Goal: Task Accomplishment & Management: Complete application form

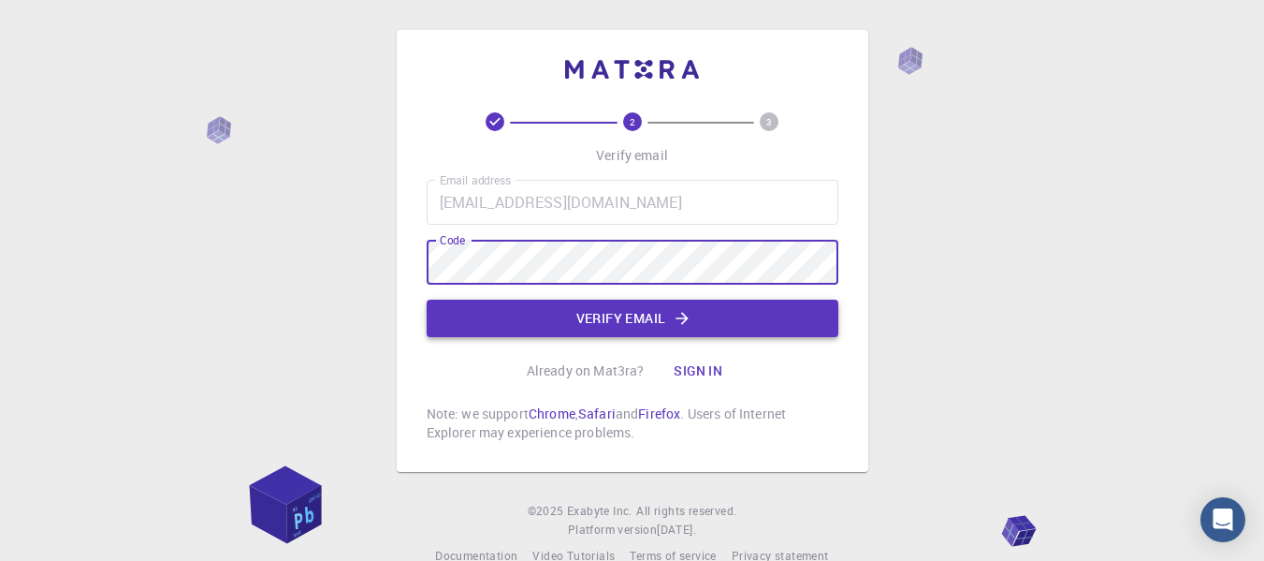
click at [647, 328] on button "Verify email" at bounding box center [633, 317] width 412 height 37
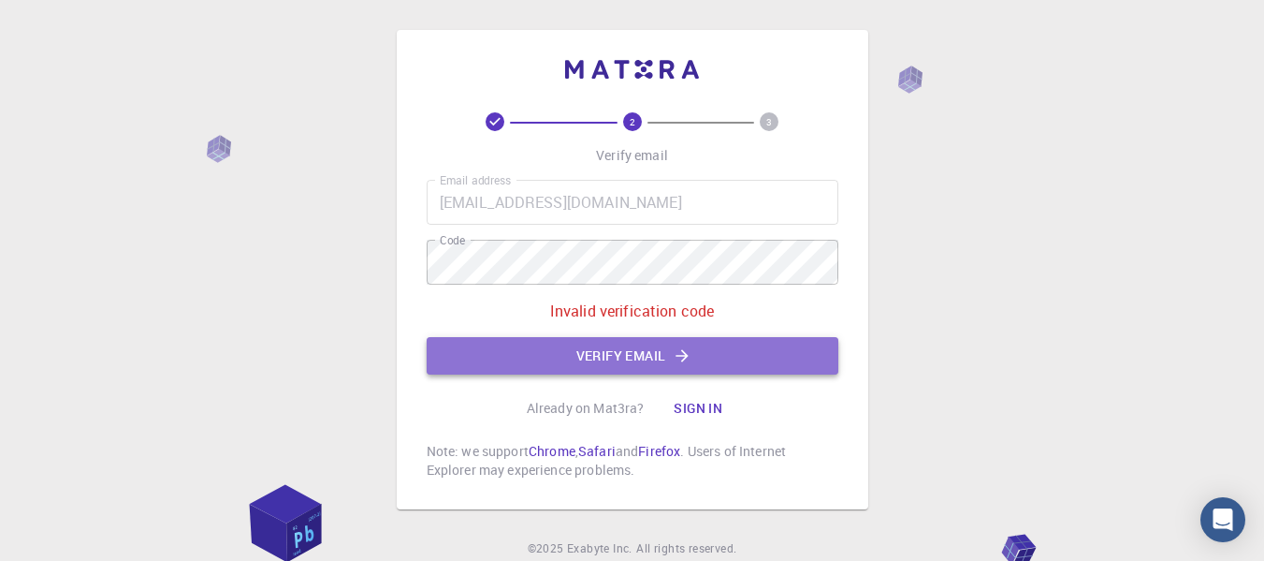
click at [633, 358] on button "Verify email" at bounding box center [633, 355] width 412 height 37
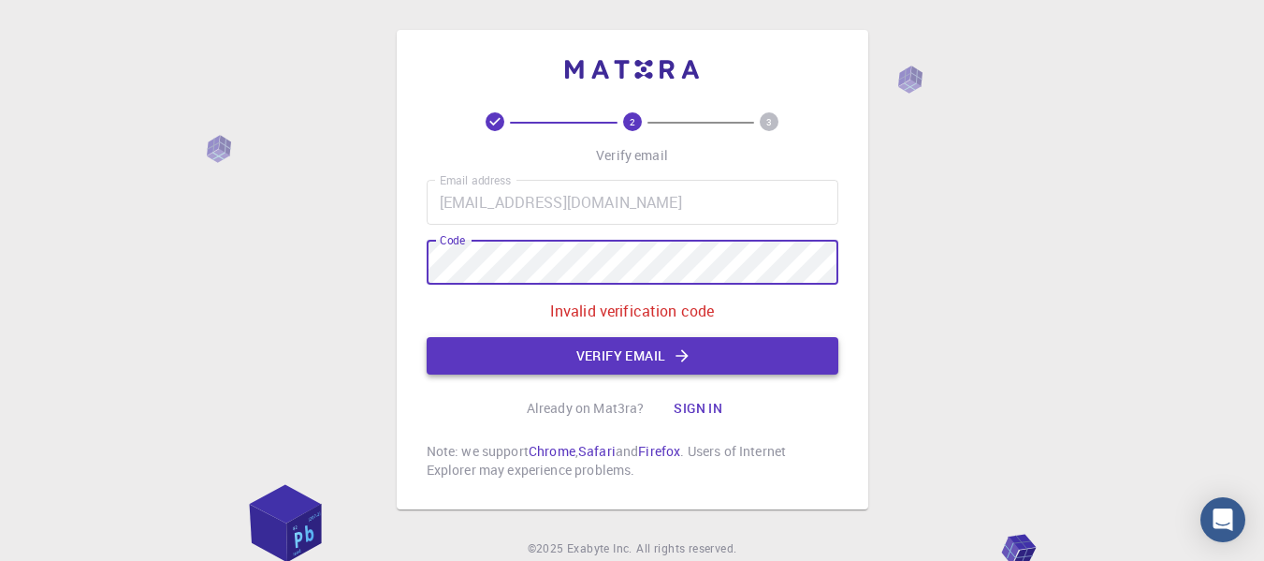
click at [648, 362] on button "Verify email" at bounding box center [633, 355] width 412 height 37
click at [384, 262] on div "2 3 Verify email Email address [EMAIL_ADDRESS][DOMAIN_NAME] Email address Code …" at bounding box center [632, 316] width 1264 height 633
click at [614, 355] on button "Verify email" at bounding box center [633, 355] width 412 height 37
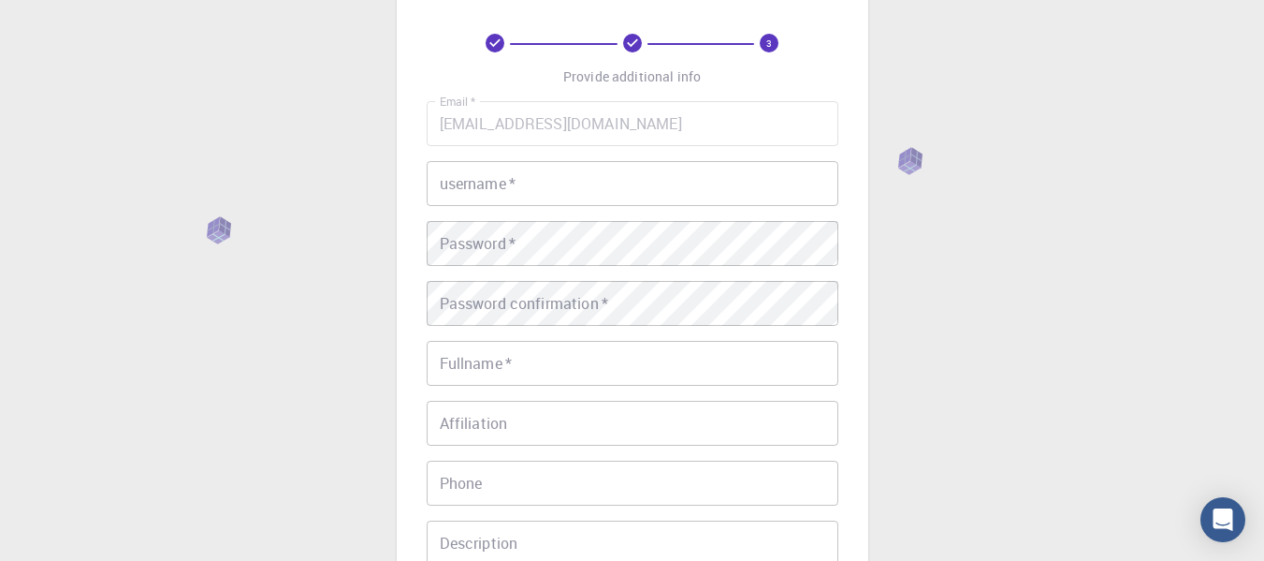
scroll to position [82, 0]
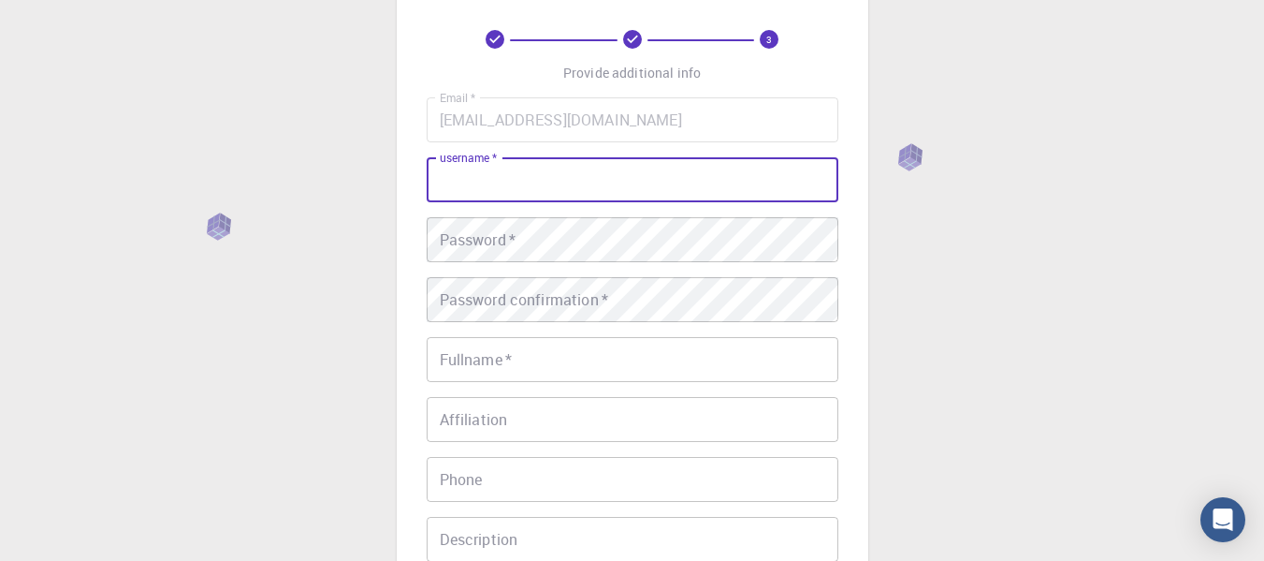
click at [591, 190] on input "username   *" at bounding box center [633, 179] width 412 height 45
type input "[PERSON_NAME]"
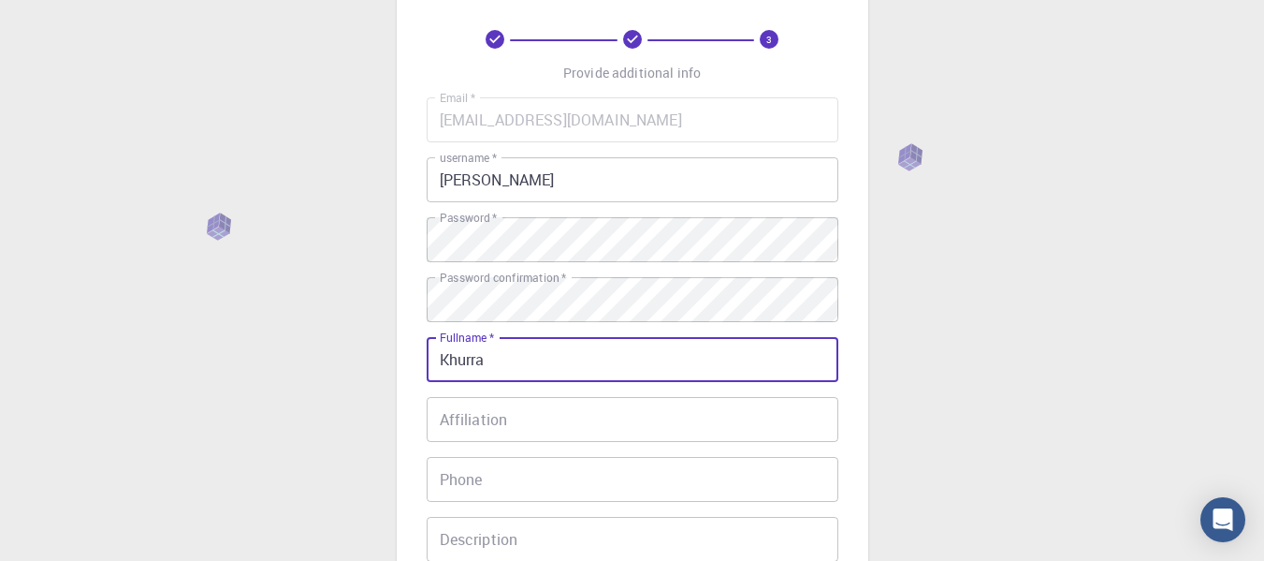
type input "[PERSON_NAME]"
type input "03367224179"
click at [536, 422] on input "Affiliation" at bounding box center [633, 419] width 412 height 45
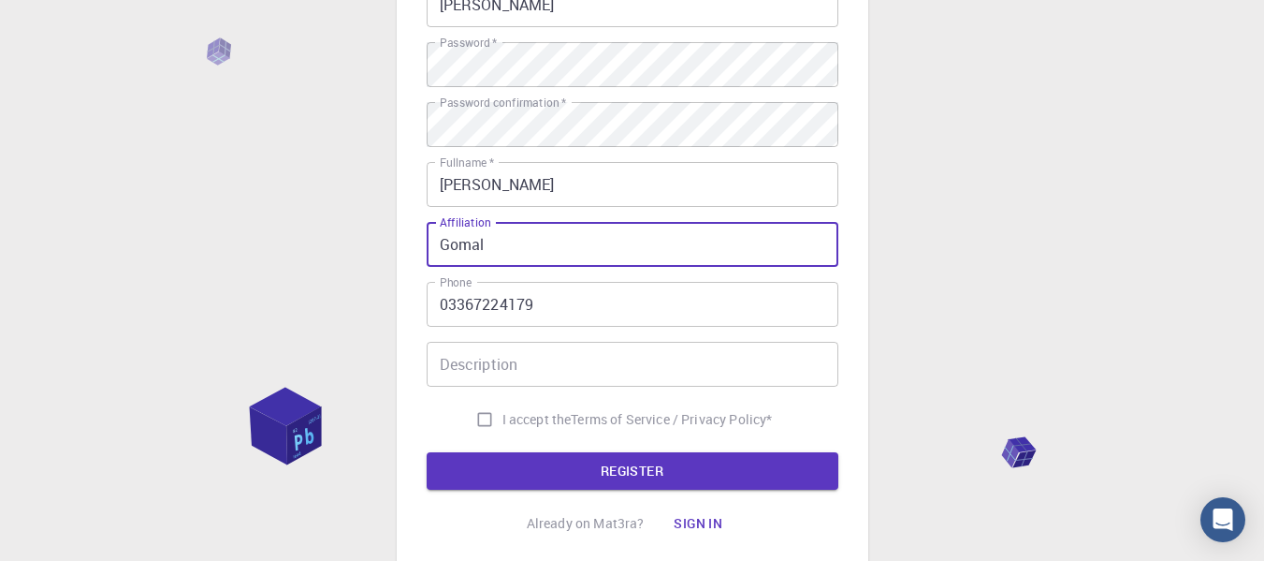
scroll to position [274, 0]
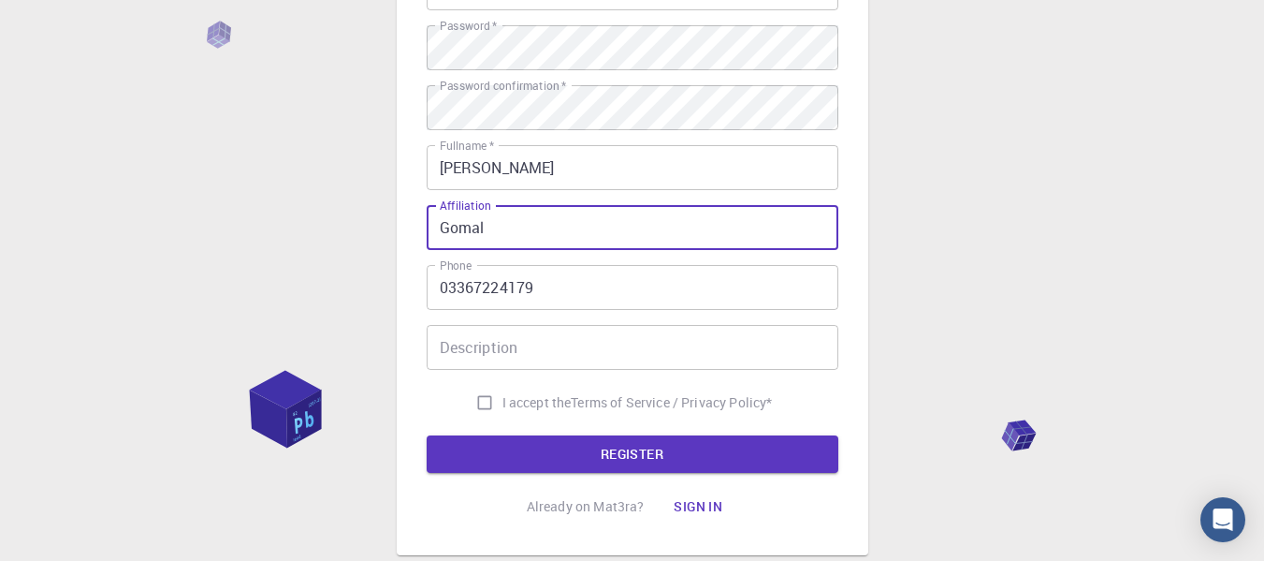
type input "Gomal"
click at [608, 357] on input "Description" at bounding box center [633, 347] width 412 height 45
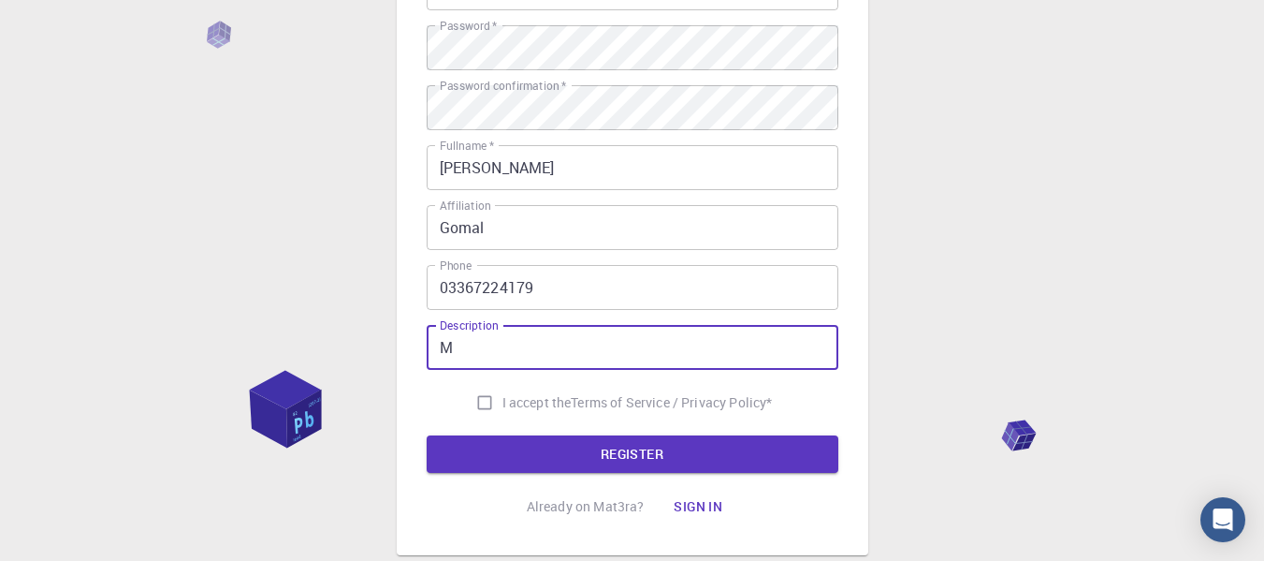
type input "M"
type input "Computation chemistry"
click at [482, 404] on input "I accept the Terms of Service / Privacy Policy *" at bounding box center [485, 403] width 36 height 36
checkbox input "true"
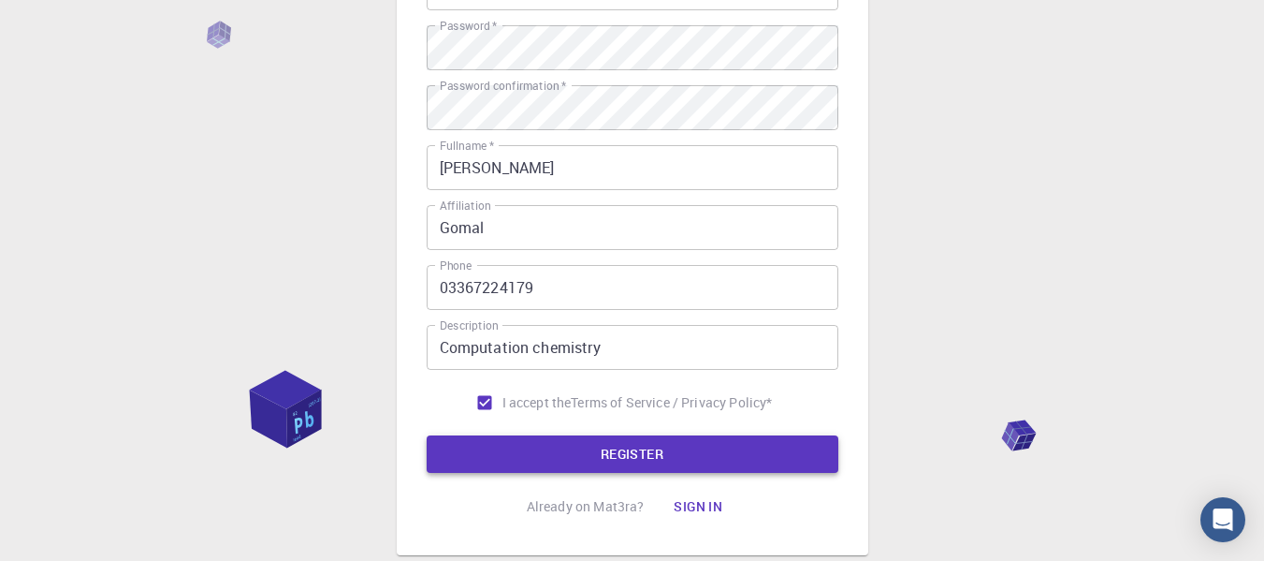
click at [581, 451] on button "REGISTER" at bounding box center [633, 453] width 412 height 37
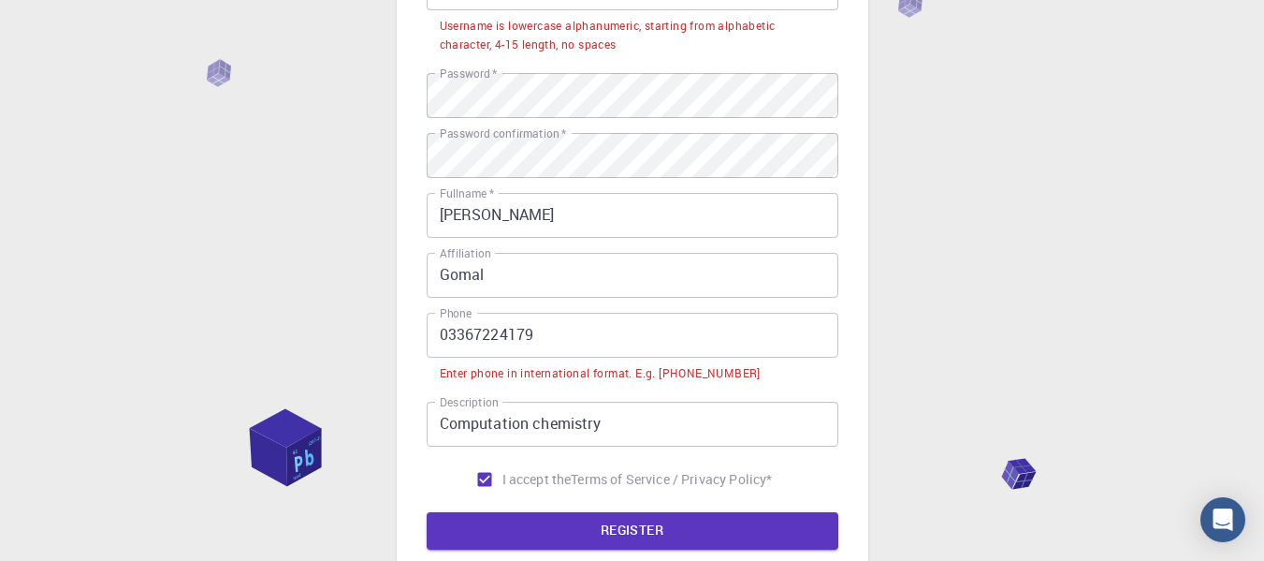
click at [440, 341] on input "03367224179" at bounding box center [633, 335] width 412 height 45
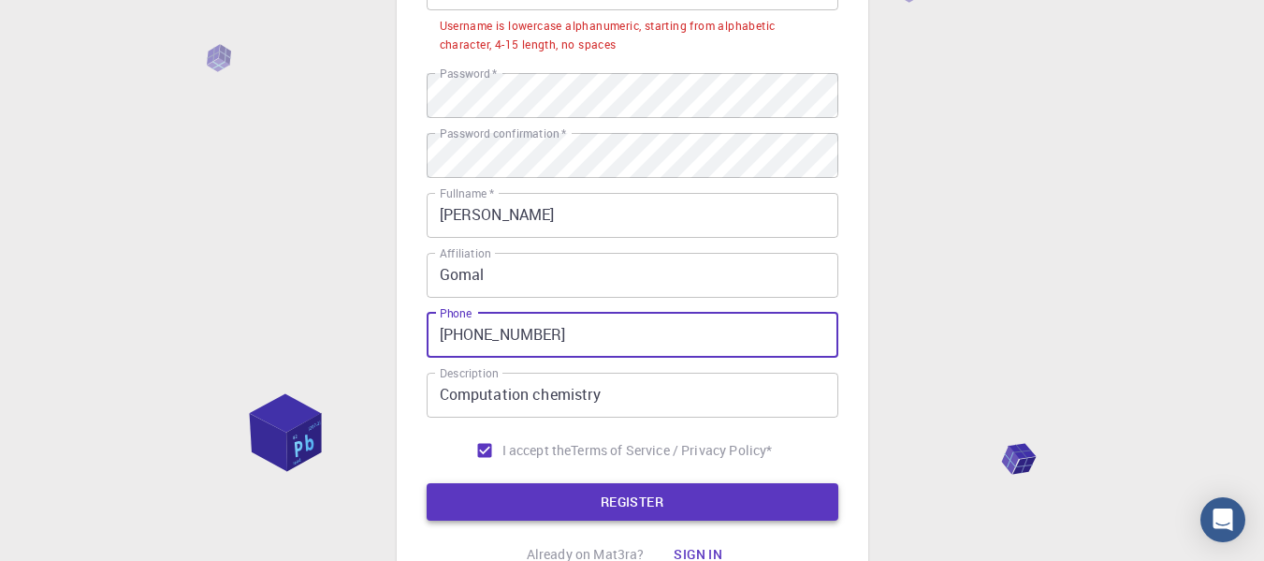
type input "[PHONE_NUMBER]"
click at [649, 502] on button "REGISTER" at bounding box center [633, 501] width 412 height 37
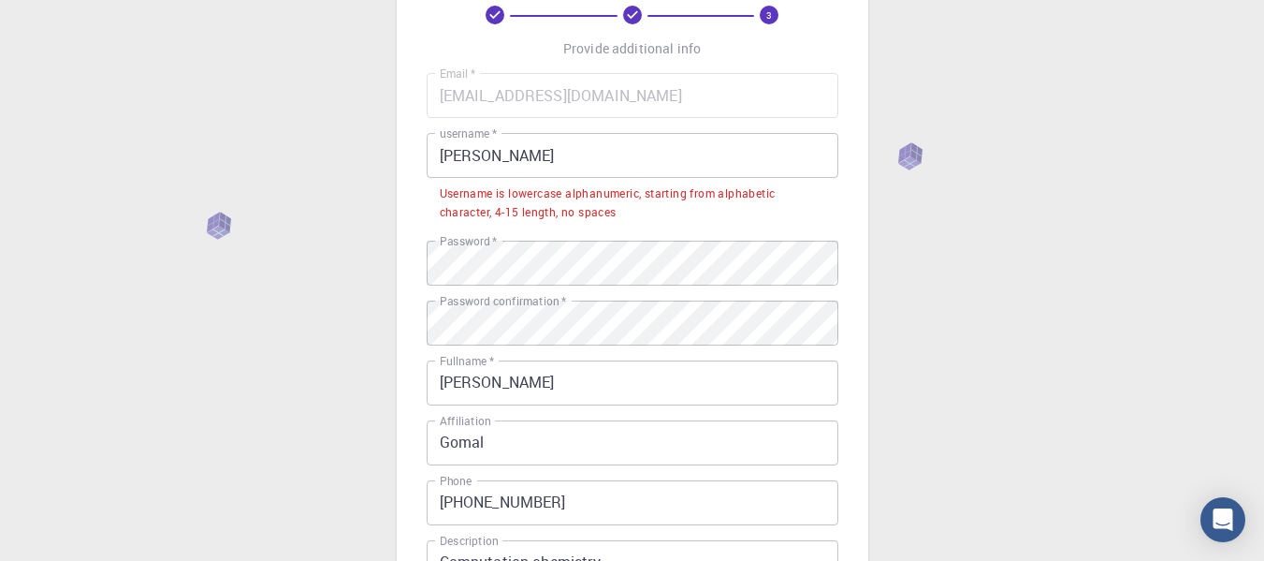
scroll to position [105, 0]
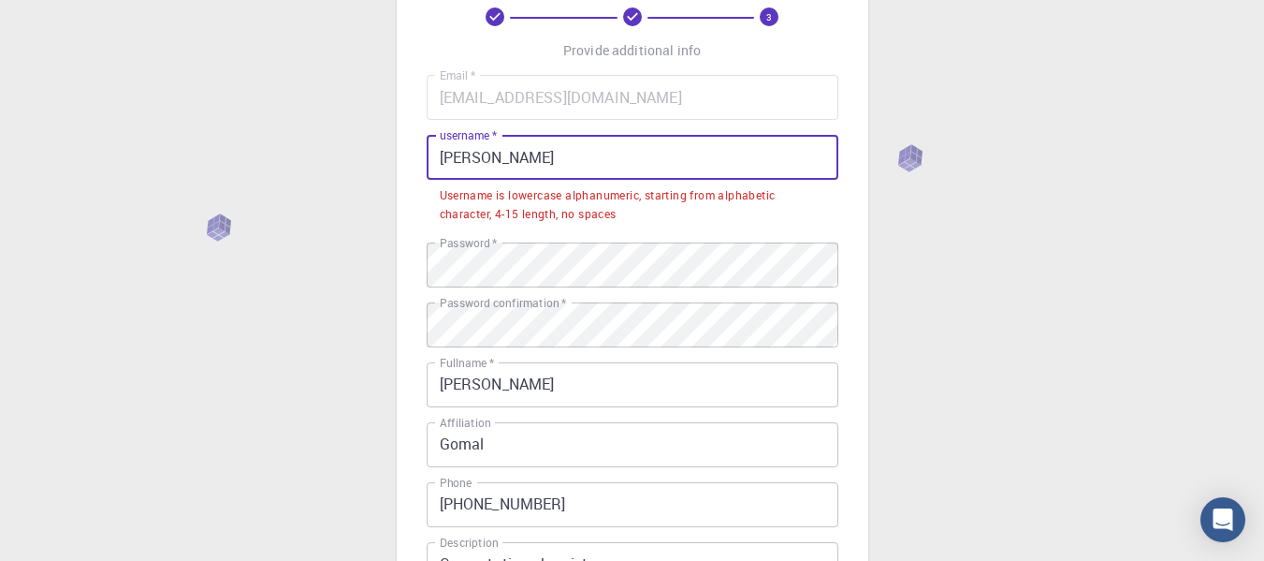
click at [536, 156] on input "[PERSON_NAME]" at bounding box center [633, 157] width 412 height 45
drag, startPoint x: 519, startPoint y: 172, endPoint x: 427, endPoint y: 157, distance: 93.8
click at [427, 157] on input "[PERSON_NAME]" at bounding box center [633, 157] width 412 height 45
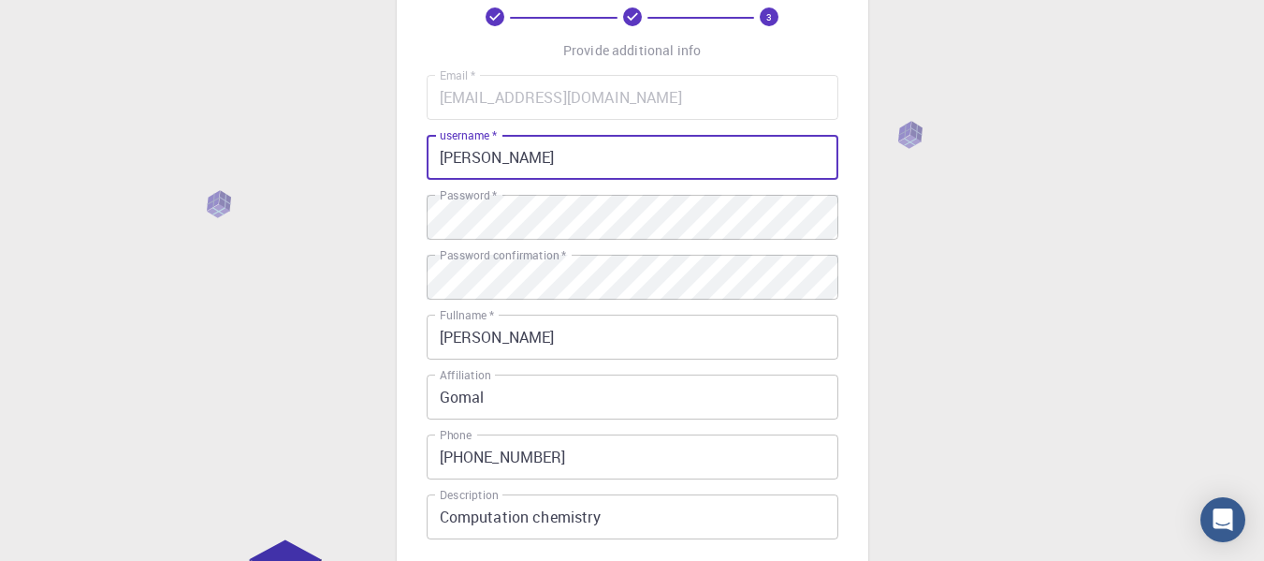
click at [584, 165] on input "[PERSON_NAME]" at bounding box center [633, 157] width 412 height 45
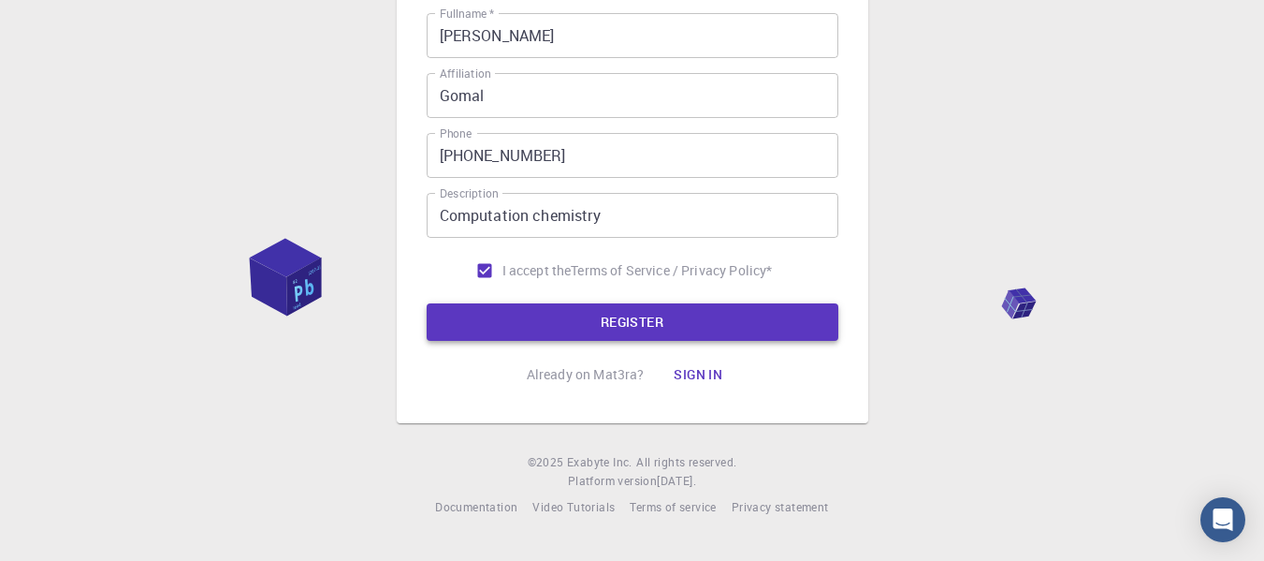
type input "[PERSON_NAME]"
click at [664, 314] on button "REGISTER" at bounding box center [633, 321] width 412 height 37
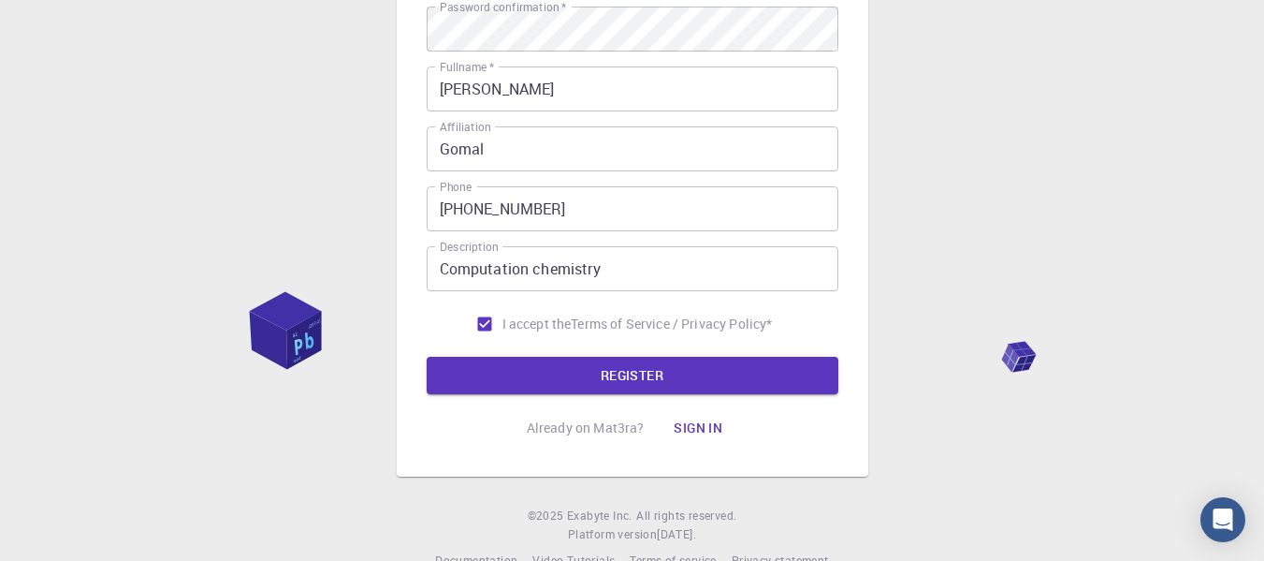
scroll to position [120, 0]
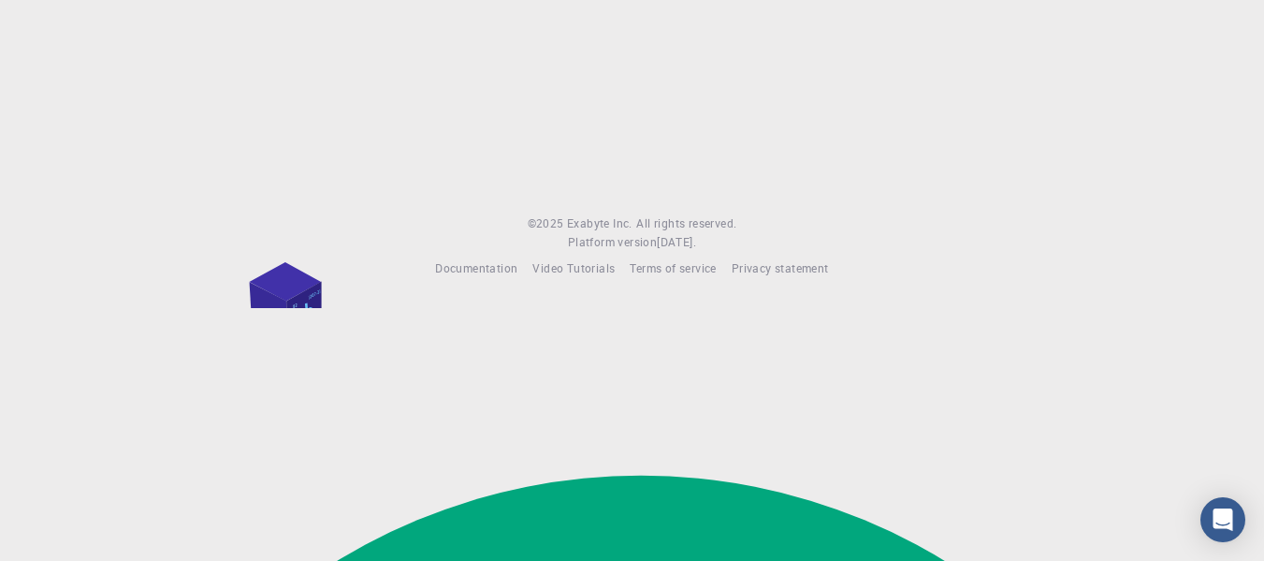
drag, startPoint x: 1277, startPoint y: 386, endPoint x: 1260, endPoint y: 237, distance: 149.7
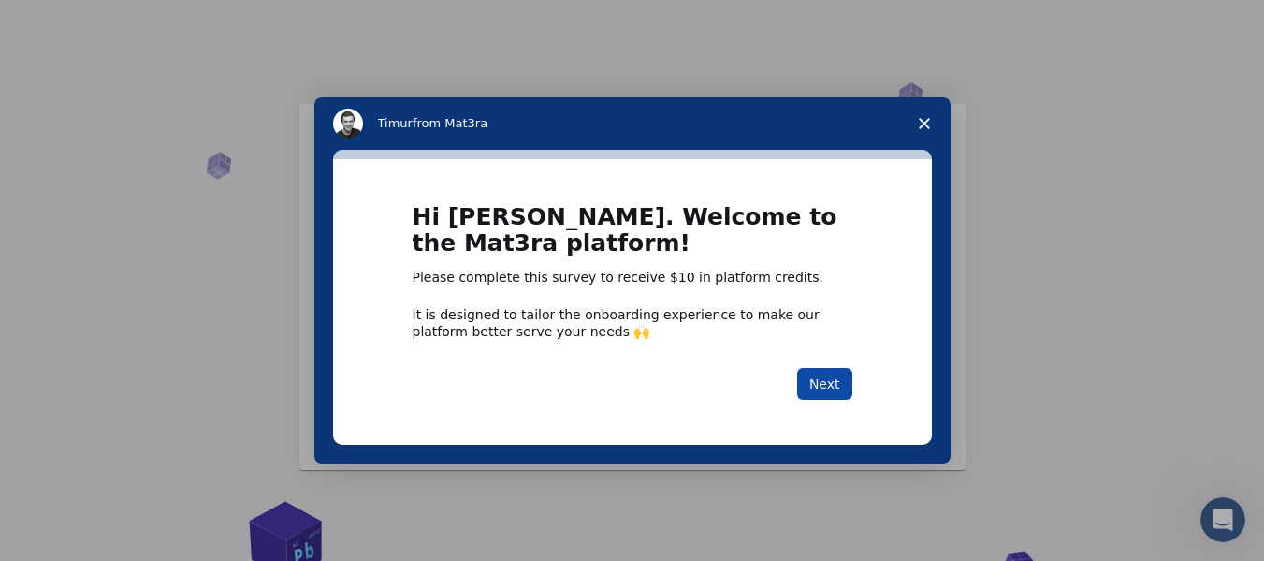
click at [810, 400] on button "Next" at bounding box center [824, 384] width 55 height 32
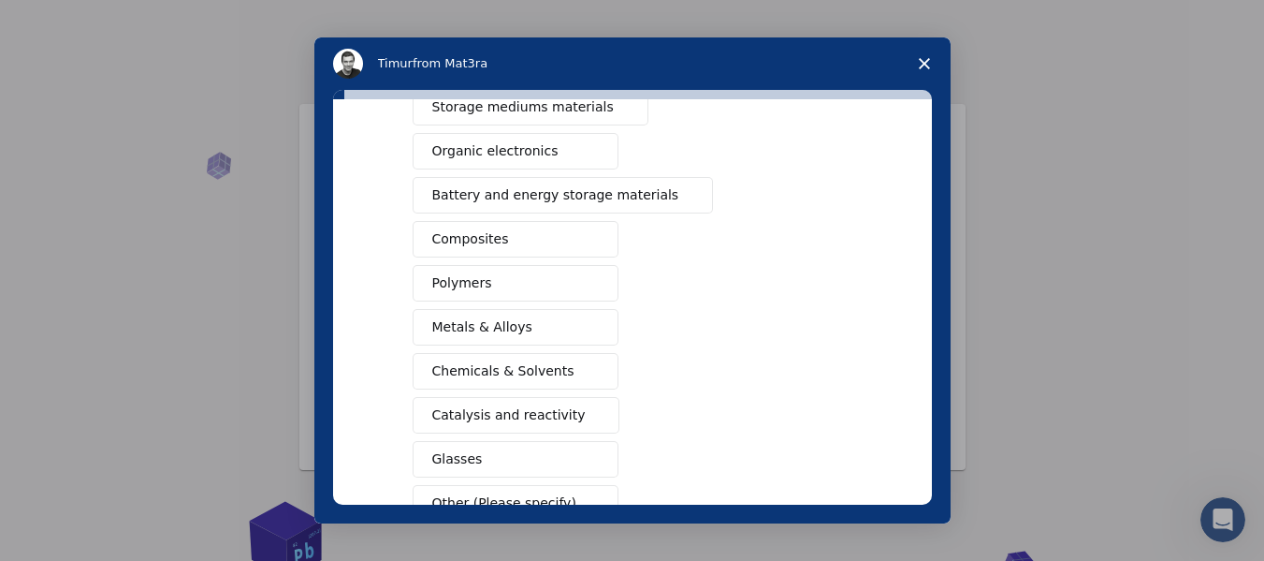
scroll to position [226, 0]
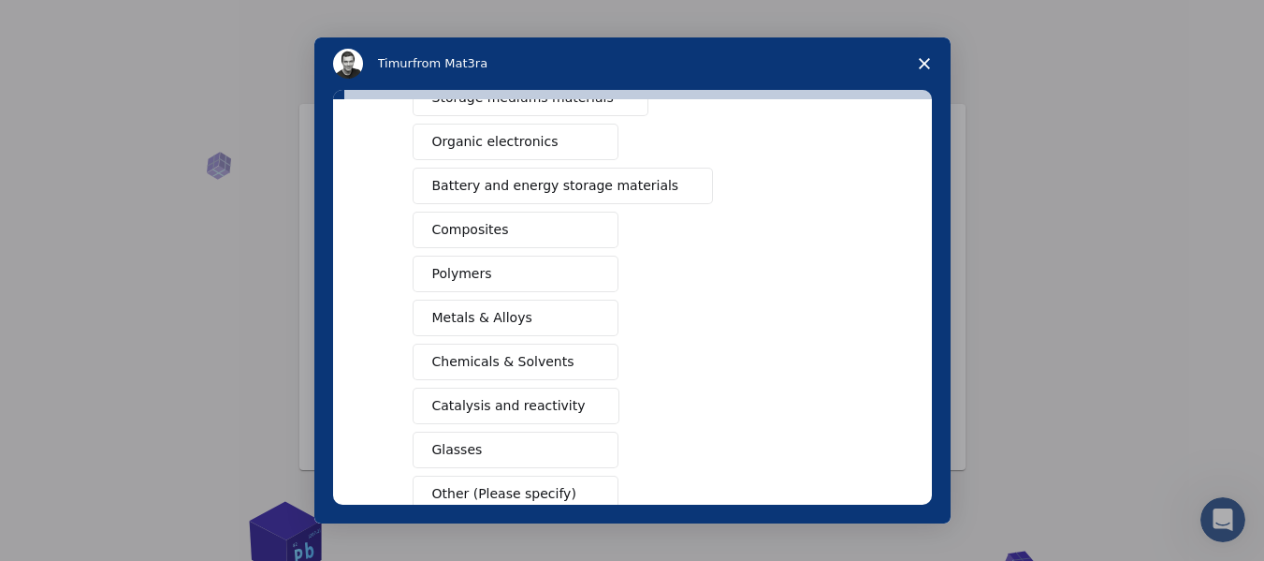
click at [530, 358] on span "Chemicals & Solvents" at bounding box center [503, 362] width 142 height 20
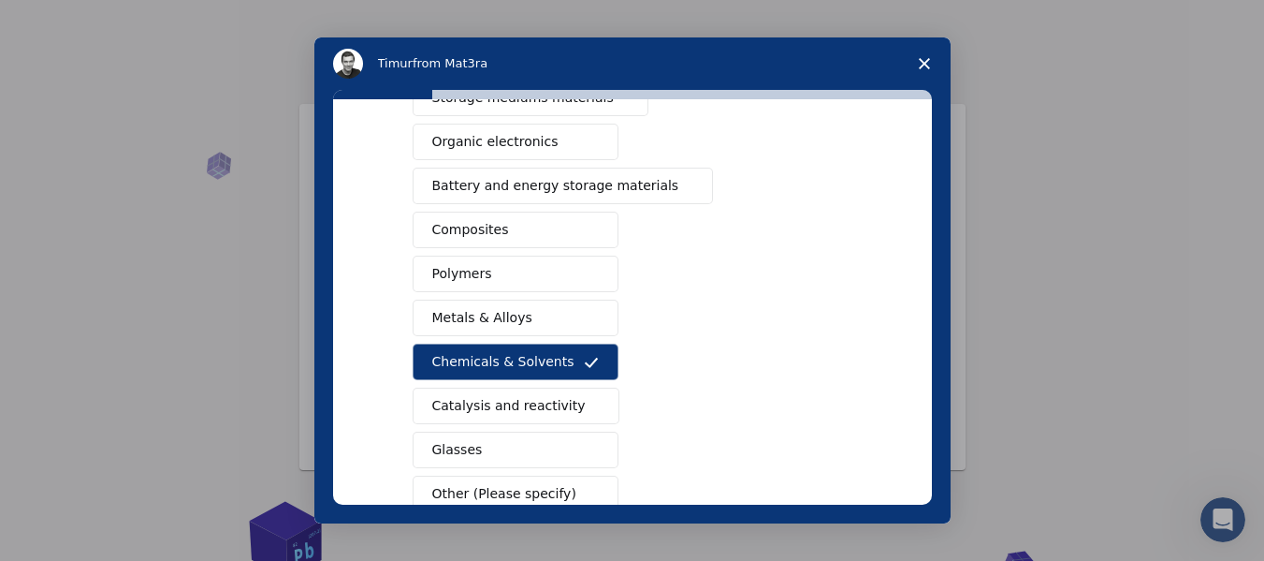
click at [820, 553] on button "Next" at bounding box center [824, 561] width 55 height 32
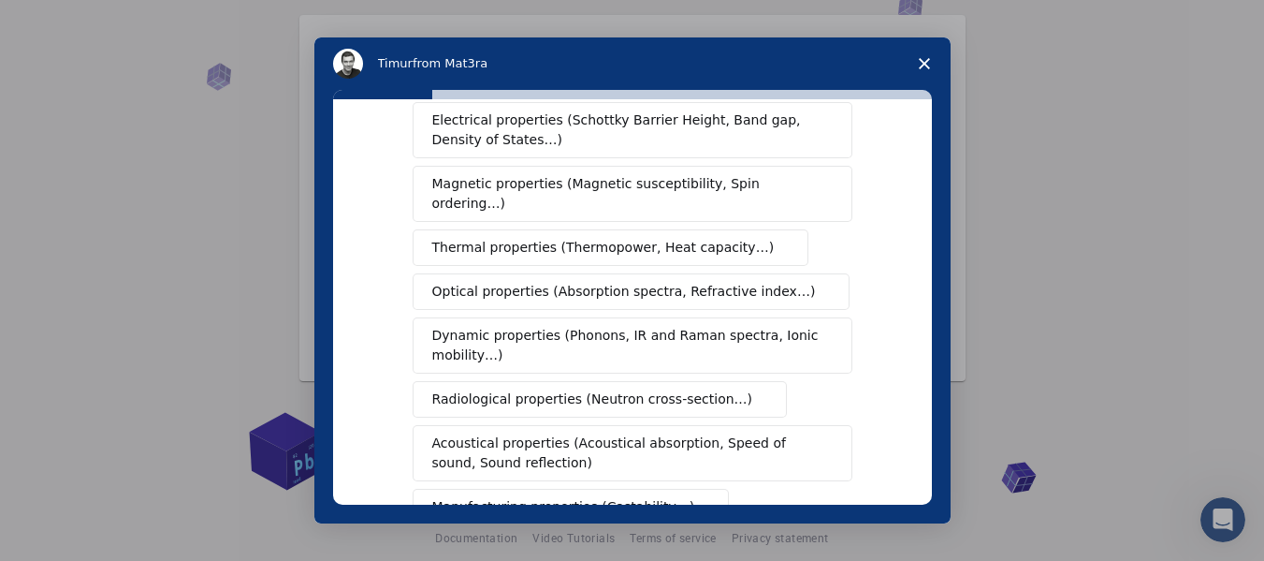
scroll to position [163, 0]
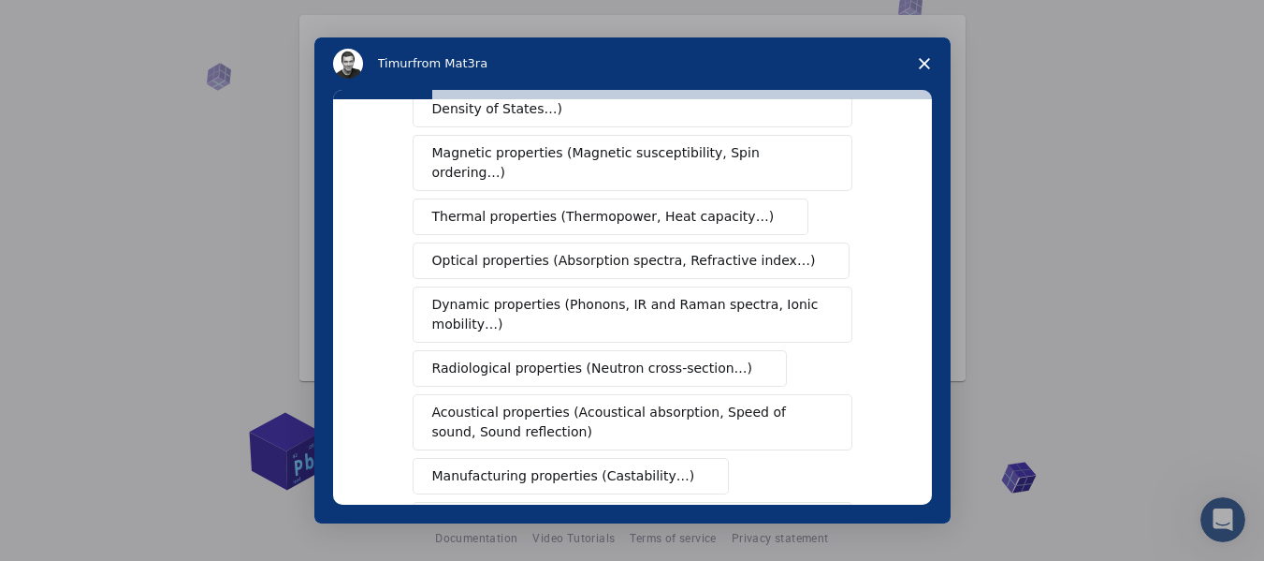
click at [623, 510] on span "Chemical properties (Chemical Reaction Energy, Catalytic activity…)" at bounding box center [625, 529] width 387 height 39
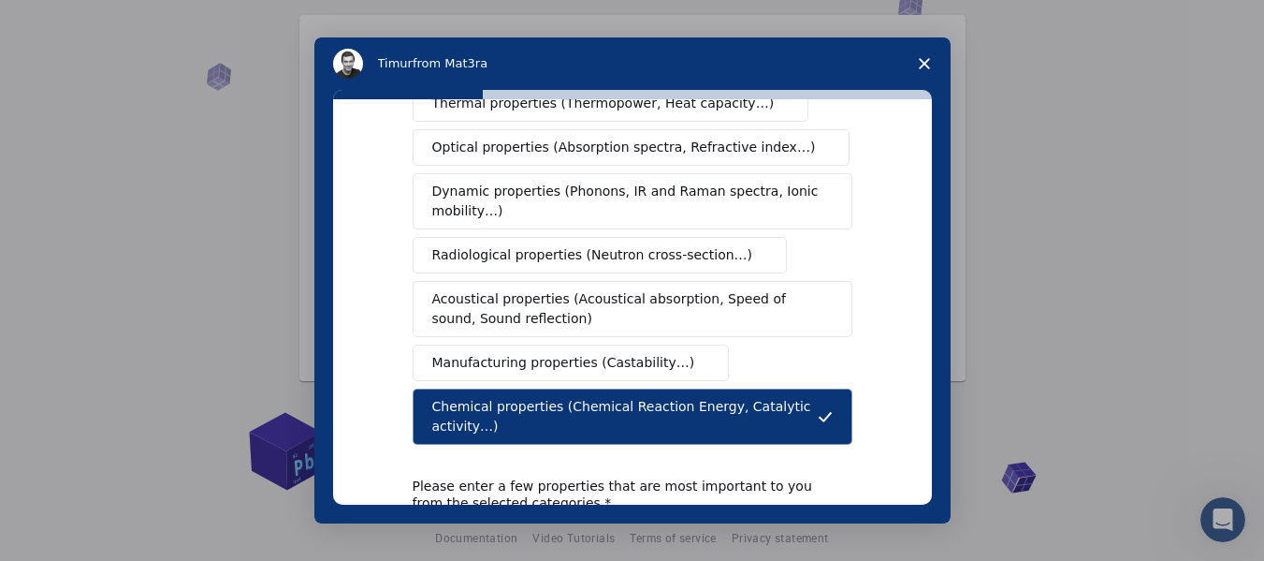
scroll to position [286, 0]
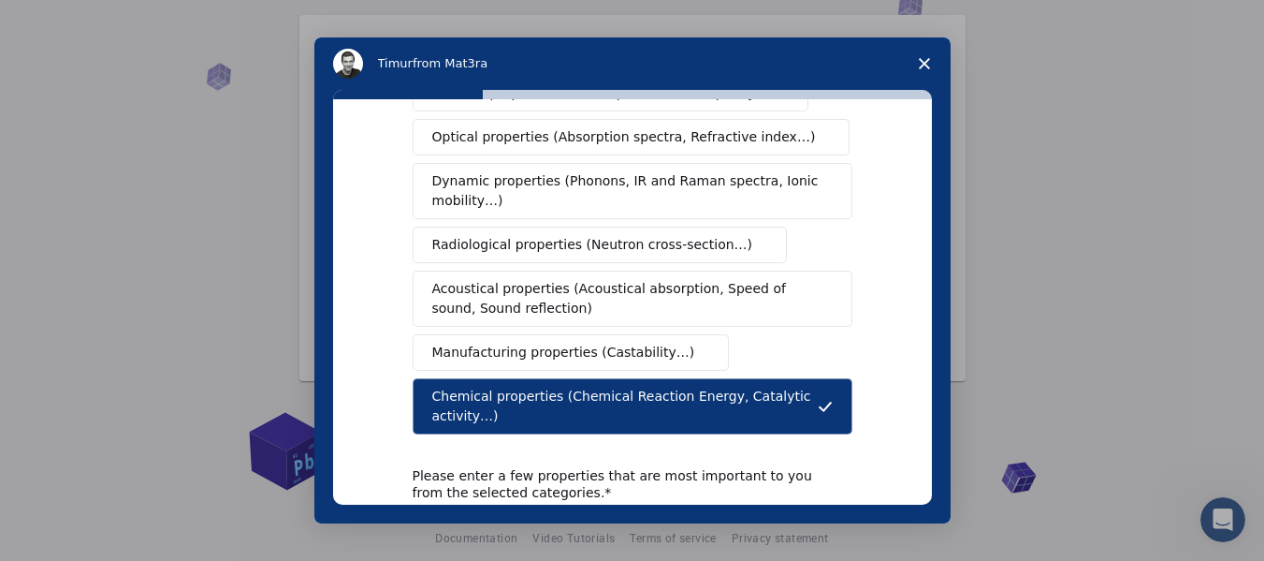
click at [524, 511] on textarea "Enter text..." at bounding box center [633, 549] width 440 height 77
drag, startPoint x: 418, startPoint y: 369, endPoint x: 661, endPoint y: 372, distance: 242.4
click at [656, 378] on button "Chemical properties (Chemical Reaction Energy, Catalytic activity…)" at bounding box center [633, 406] width 440 height 56
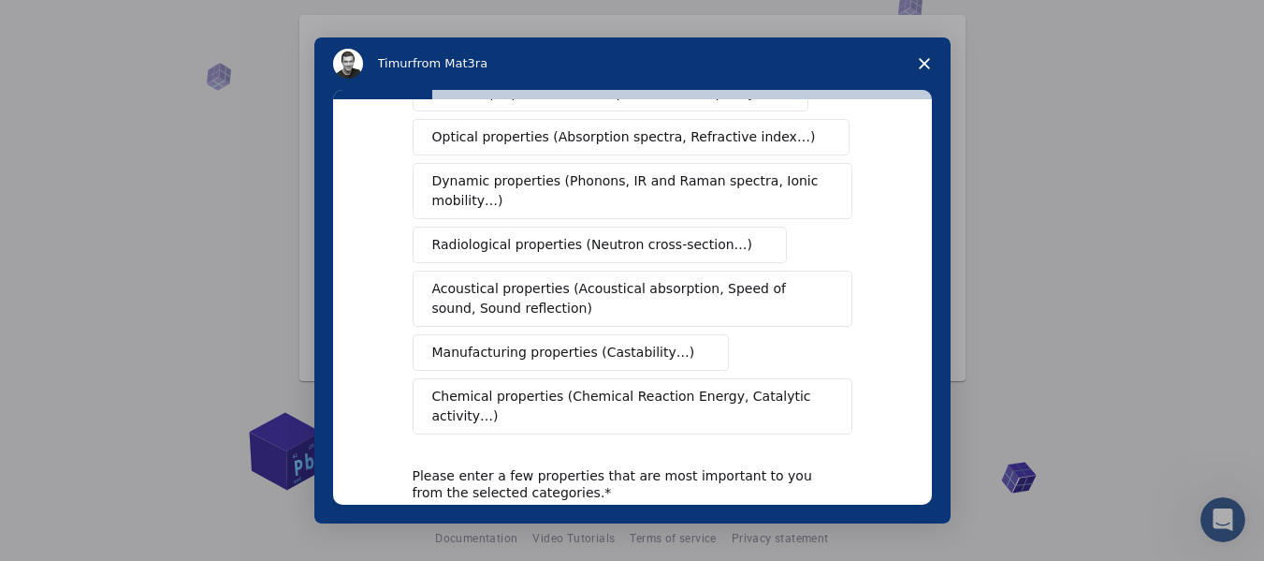
click at [494, 511] on textarea "Enter text..." at bounding box center [633, 549] width 440 height 77
click at [550, 386] on span "Chemical properties (Chemical Reaction Energy, Catalytic activity…)" at bounding box center [625, 405] width 387 height 39
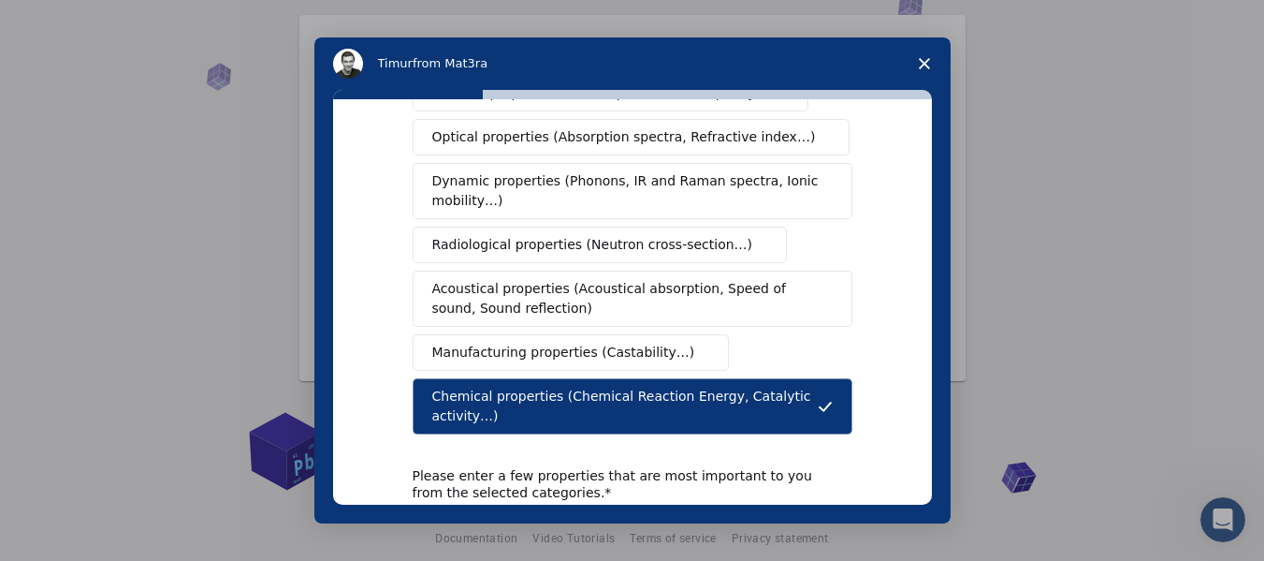
click at [491, 511] on textarea "Enter text..." at bounding box center [633, 549] width 440 height 77
type textarea "Ionization energy,"
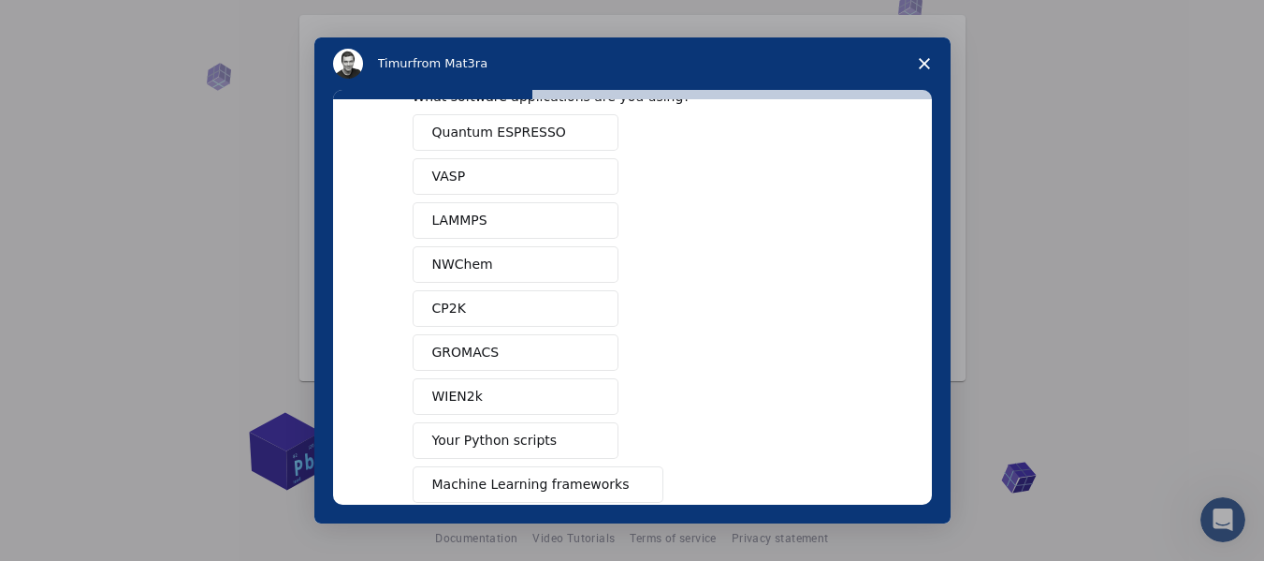
scroll to position [36, 0]
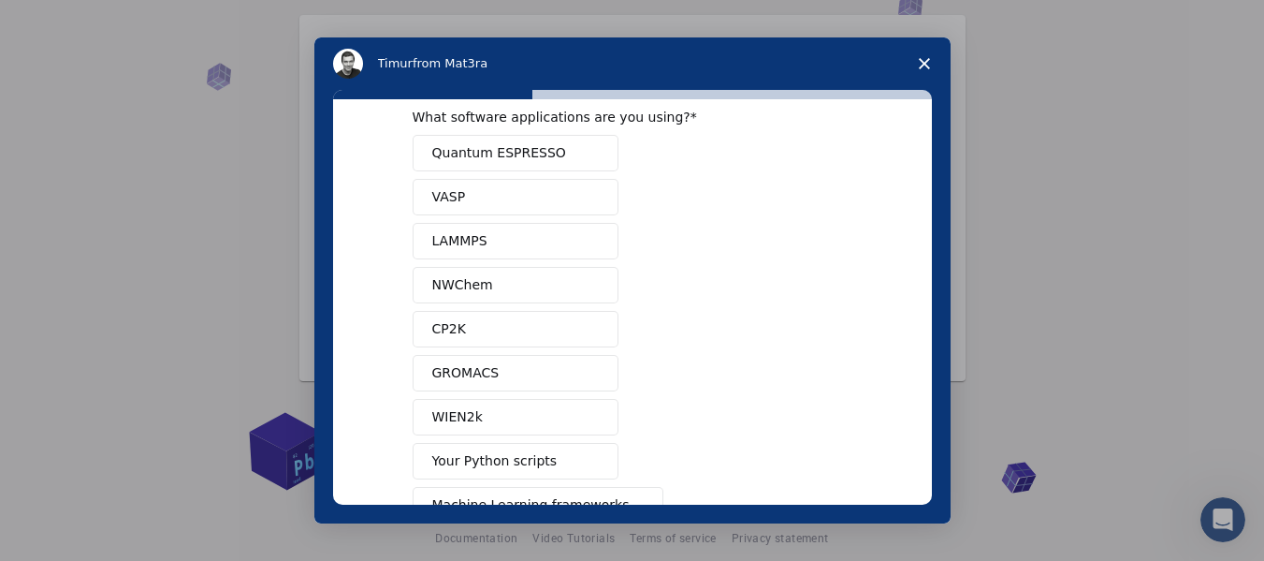
click at [527, 469] on span "Your Python scripts" at bounding box center [494, 461] width 125 height 20
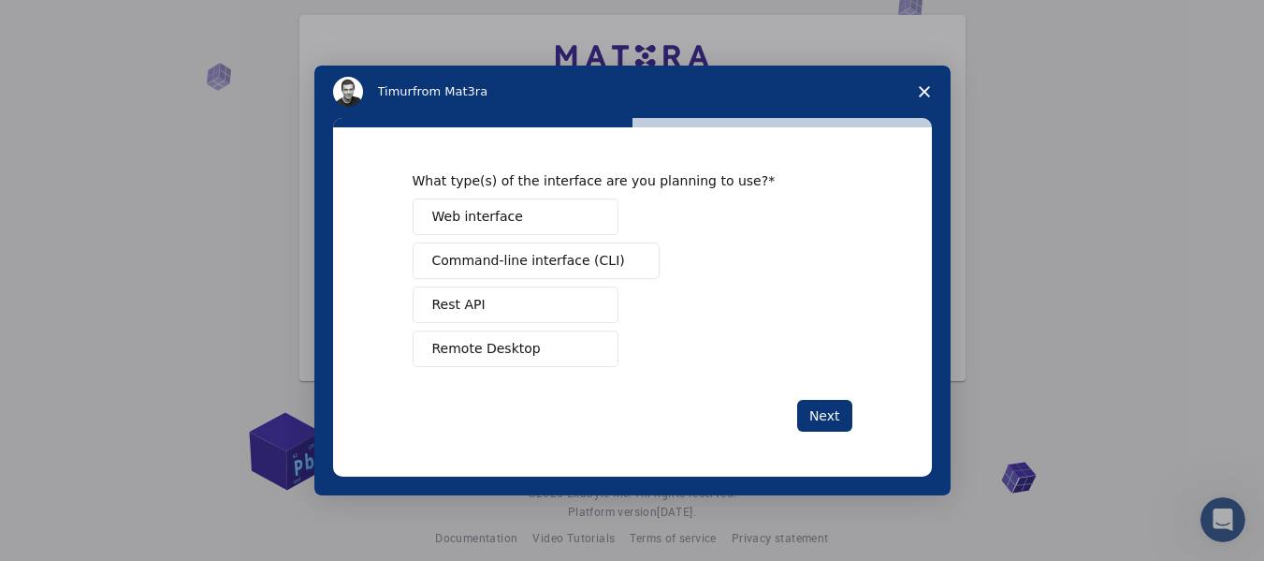
scroll to position [0, 0]
click at [538, 235] on button "Web interface" at bounding box center [516, 216] width 206 height 36
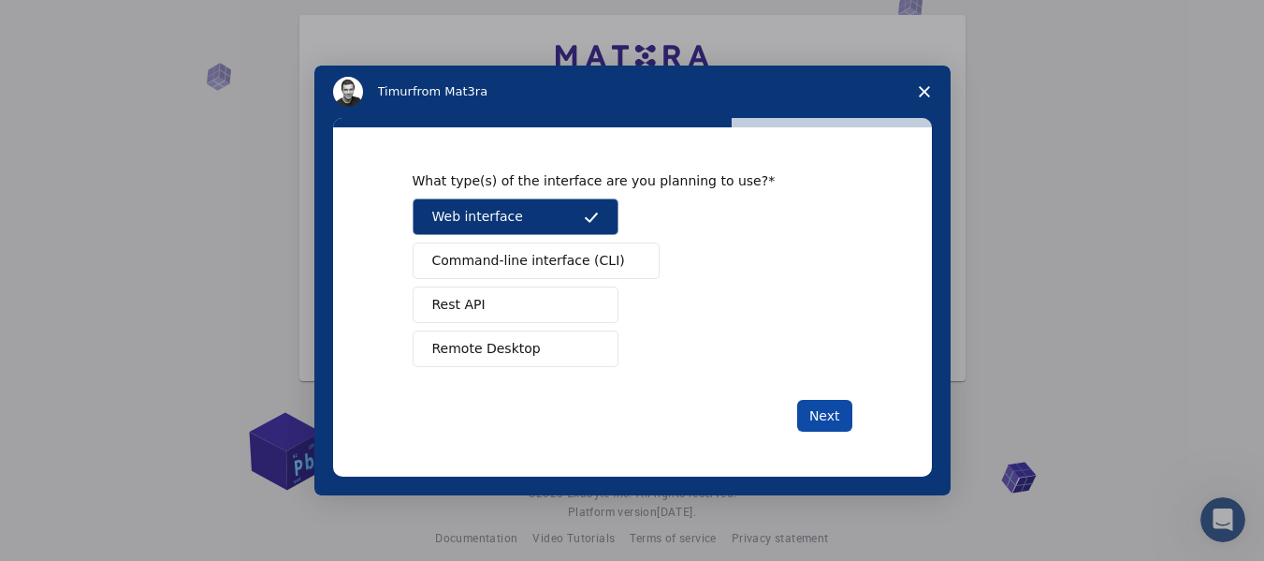
click at [825, 431] on button "Next" at bounding box center [824, 416] width 55 height 32
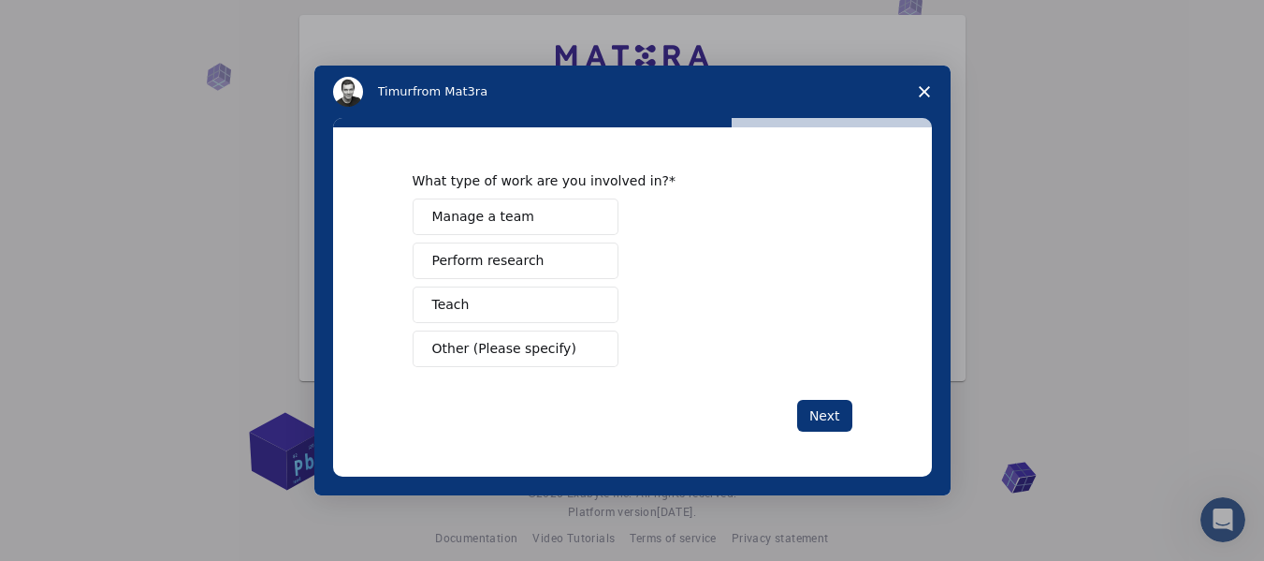
click at [510, 270] on span "Perform research" at bounding box center [488, 261] width 112 height 20
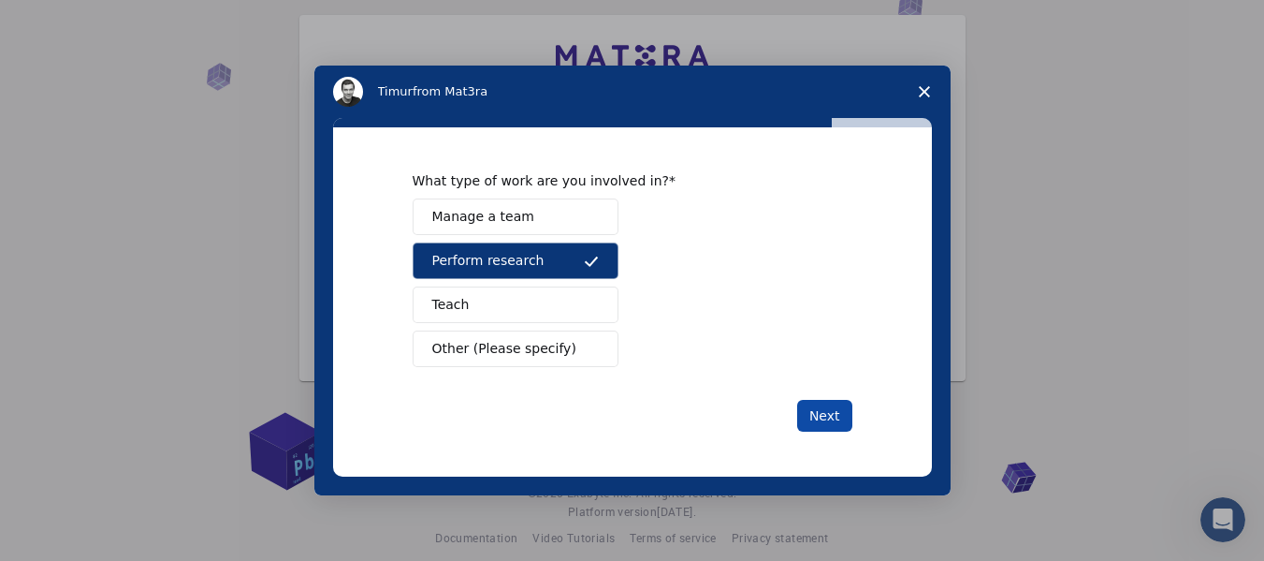
click at [816, 431] on button "Next" at bounding box center [824, 416] width 55 height 32
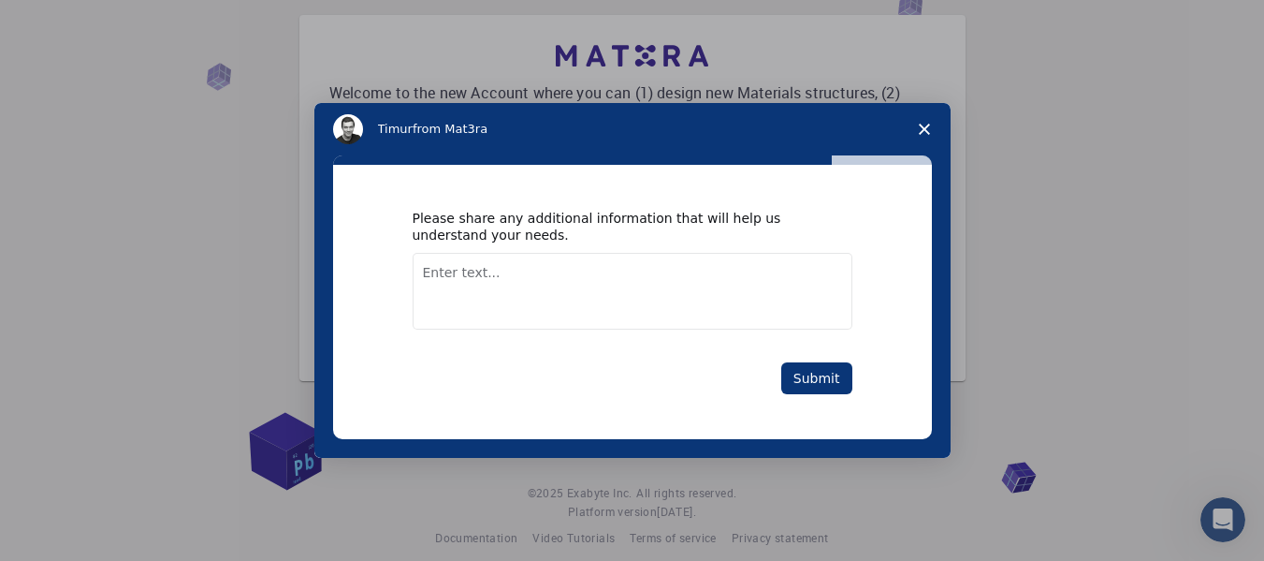
click at [587, 328] on textarea "Enter text..." at bounding box center [633, 291] width 440 height 77
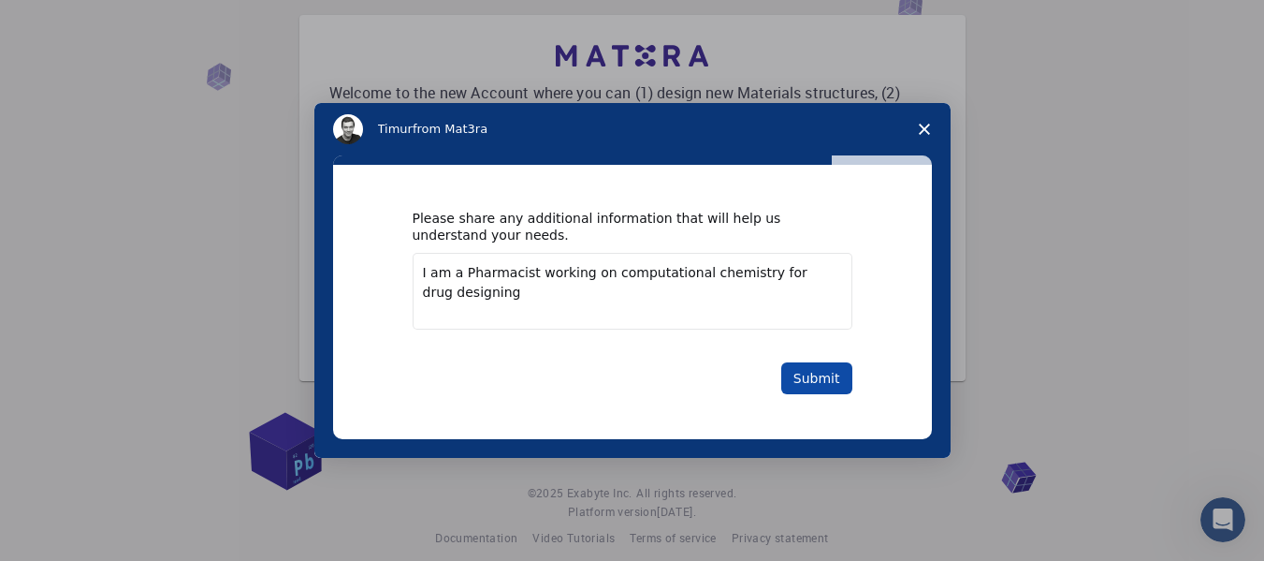
type textarea "I am a Pharmacist working on computational chemistry for drug designing"
click at [812, 394] on button "Submit" at bounding box center [816, 378] width 71 height 32
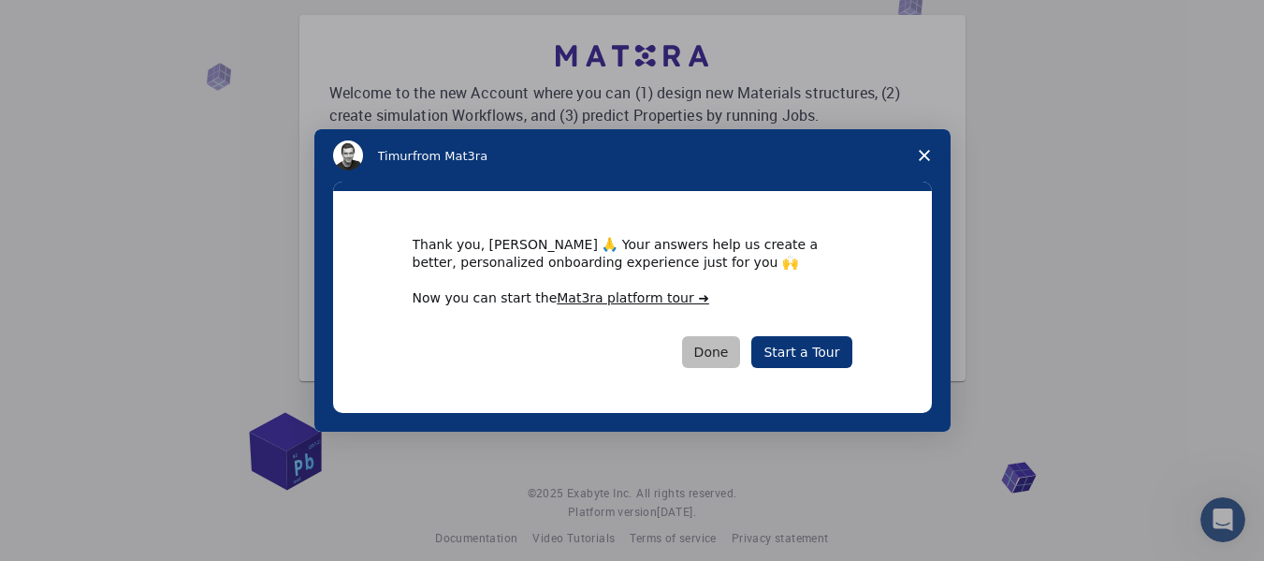
click at [735, 368] on button "Done" at bounding box center [711, 352] width 59 height 32
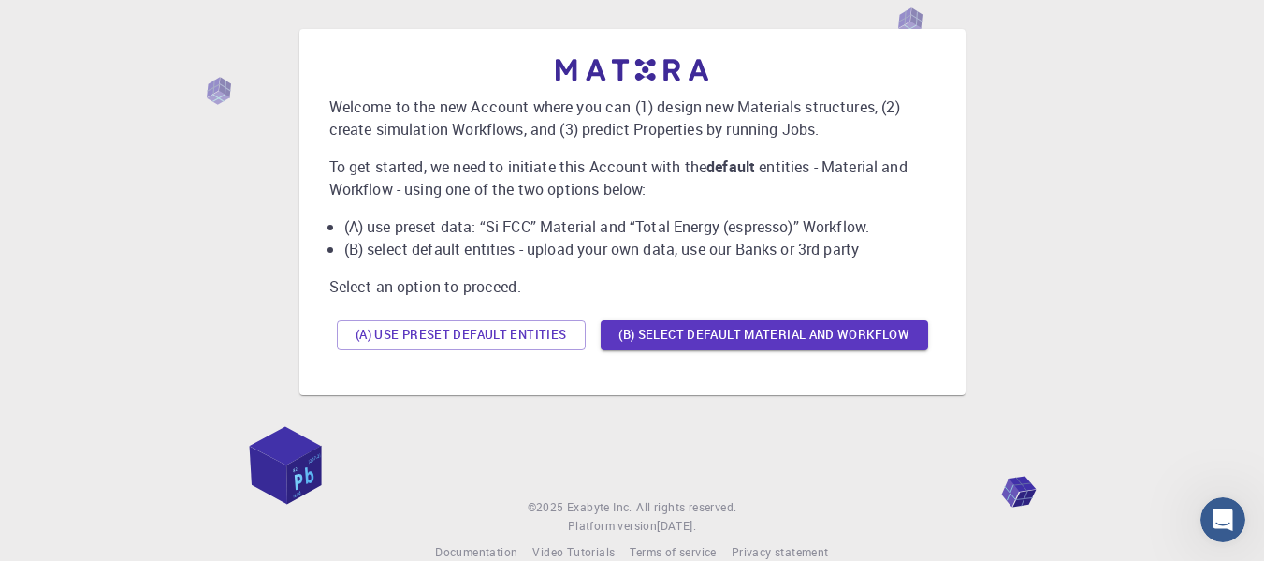
scroll to position [117, 0]
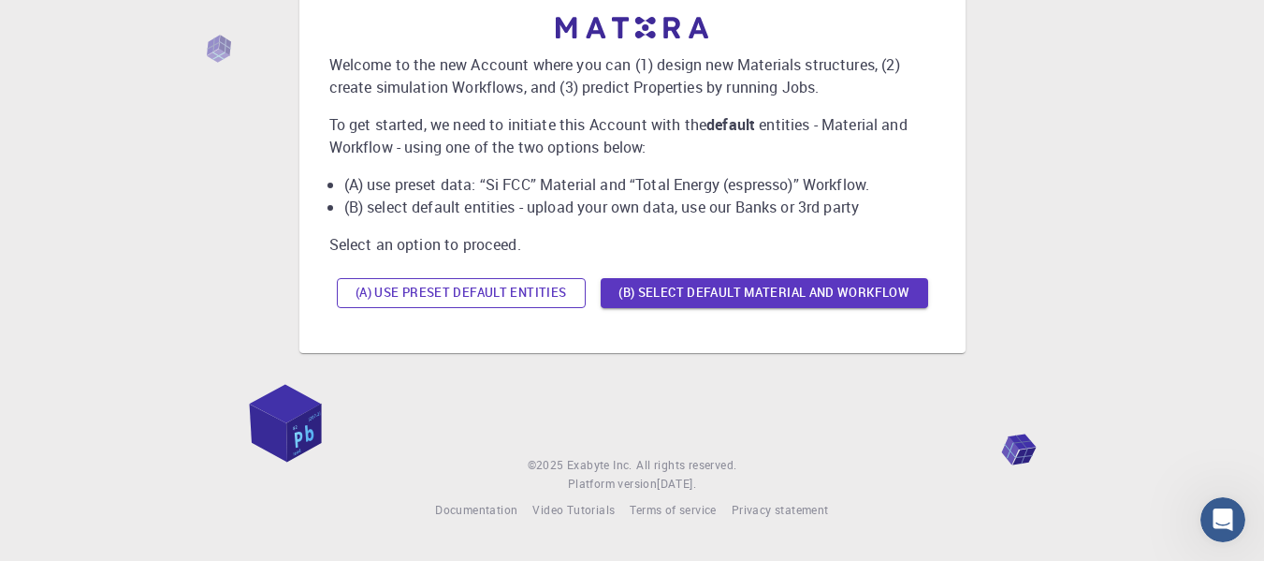
click at [441, 296] on button "(A) Use preset default entities" at bounding box center [461, 293] width 249 height 30
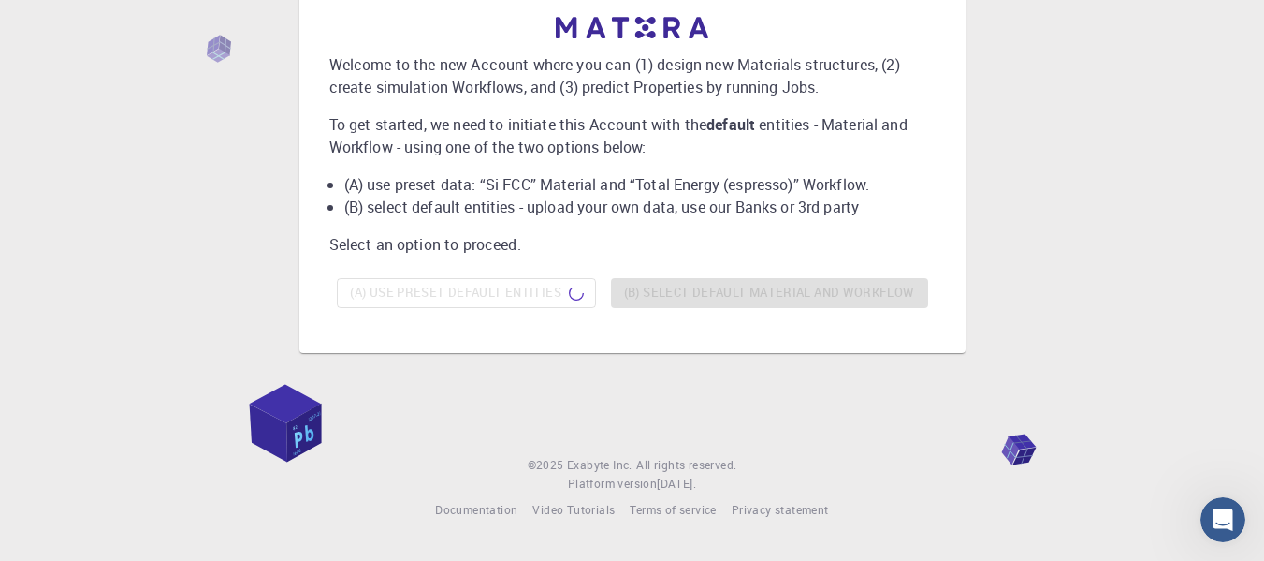
click at [753, 286] on div "(A) Use preset default entities (B) Select default material and workflow" at bounding box center [632, 292] width 606 height 45
type textarea "©"
click at [753, 286] on div "(A) Use preset default entities (B) Select default material and workflow" at bounding box center [632, 292] width 606 height 45
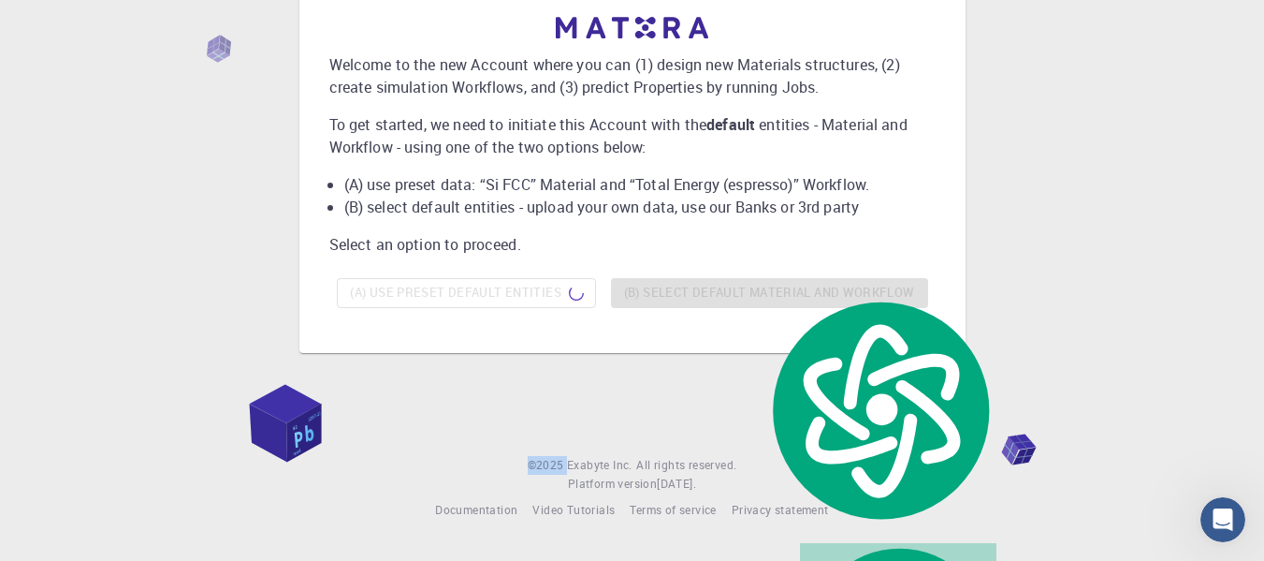
click at [753, 286] on div "(A) Use preset default entities (B) Select default material and workflow" at bounding box center [632, 292] width 606 height 45
click at [589, 349] on div "Welcome to the new Account where you can (1) design new Materials structures, (…" at bounding box center [632, 170] width 666 height 366
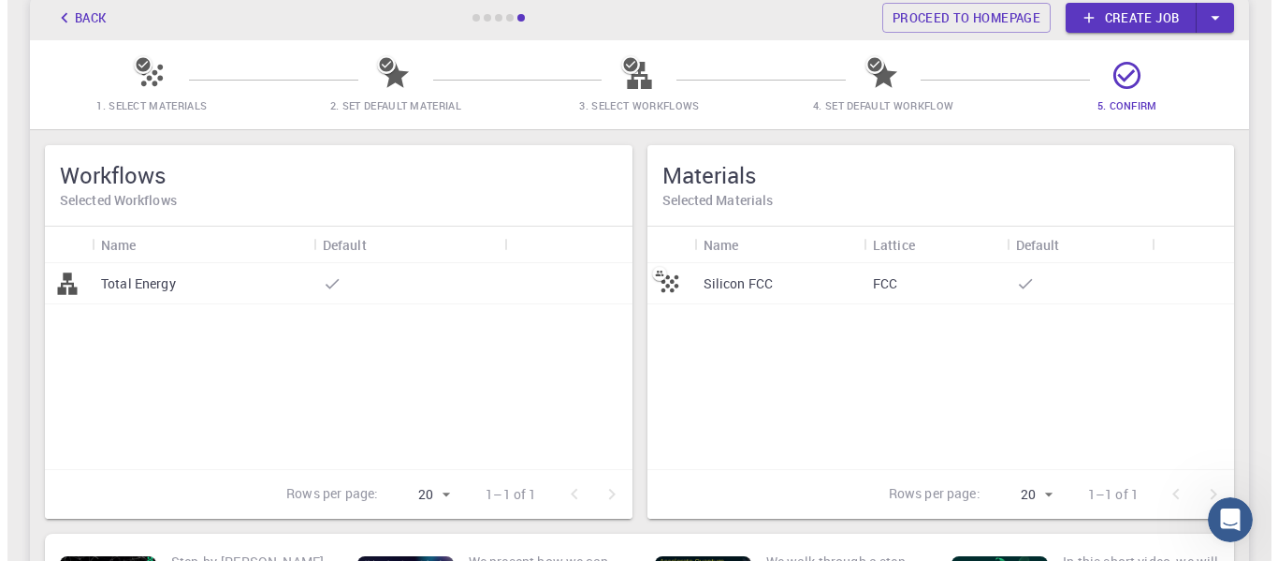
scroll to position [0, 0]
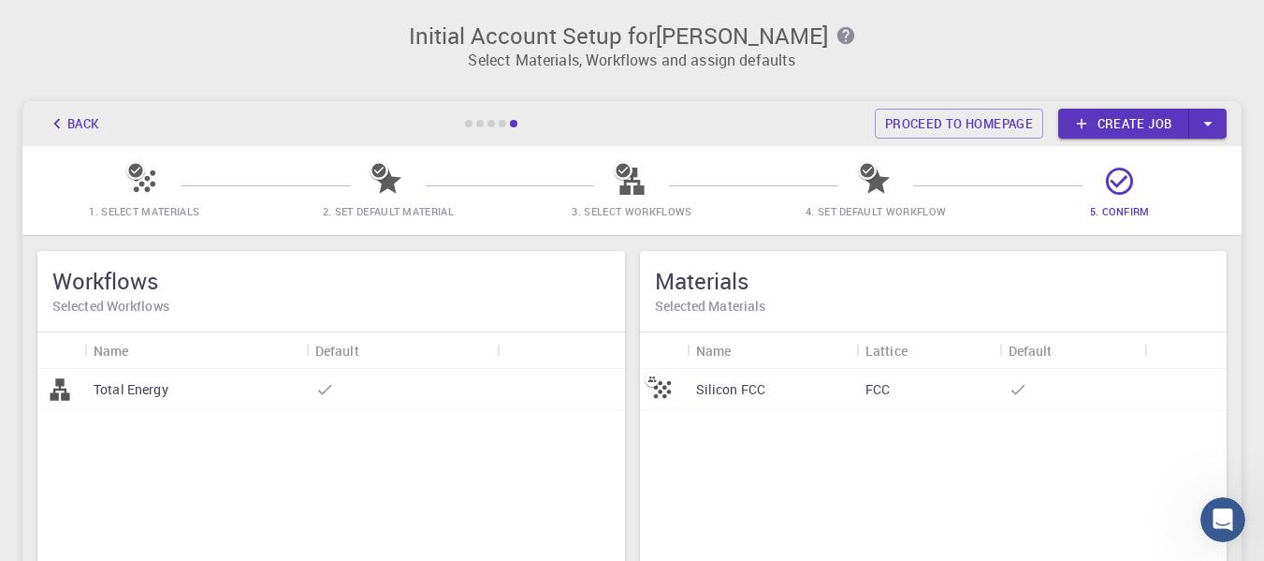
click at [1212, 123] on icon "button" at bounding box center [1208, 123] width 21 height 21
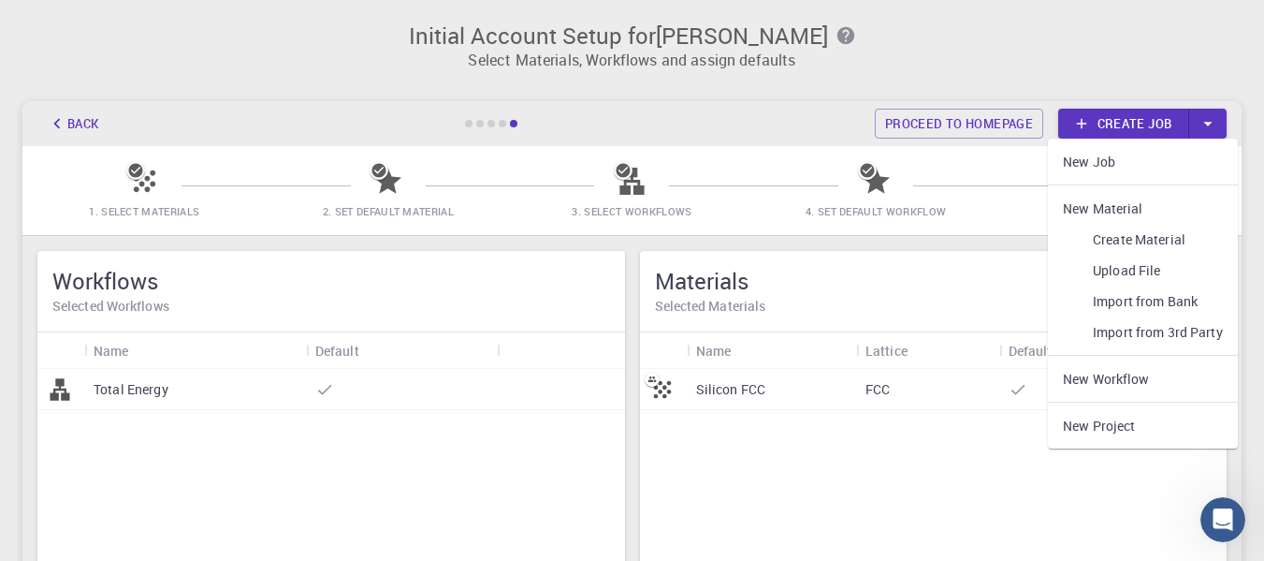
click at [1103, 156] on link "New Job" at bounding box center [1143, 161] width 190 height 31
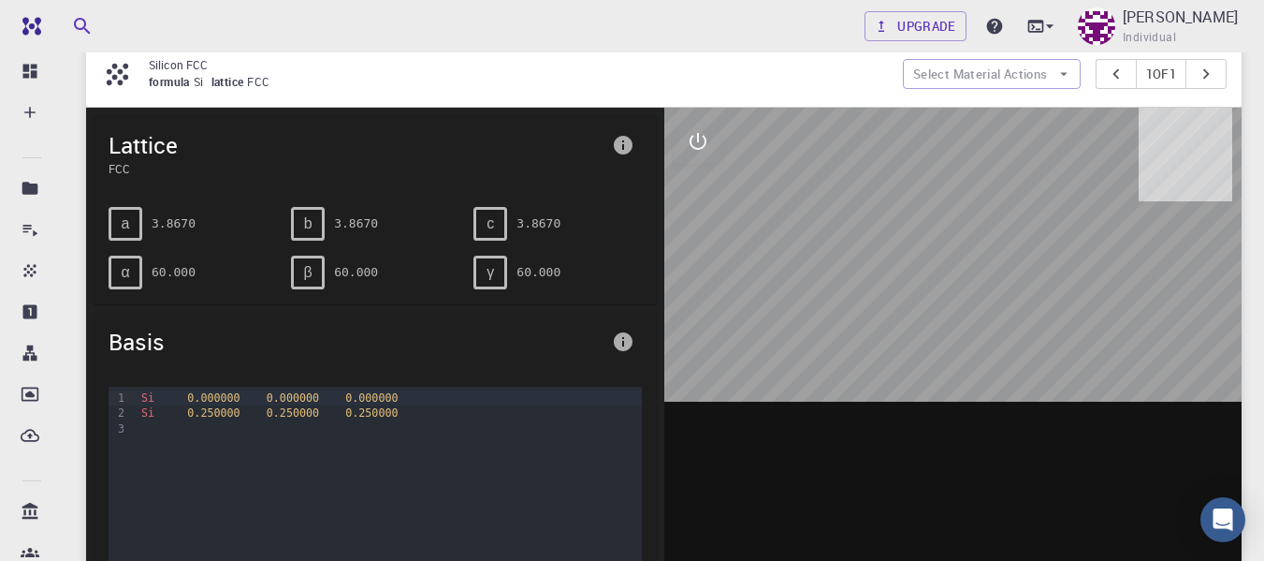
scroll to position [417, 0]
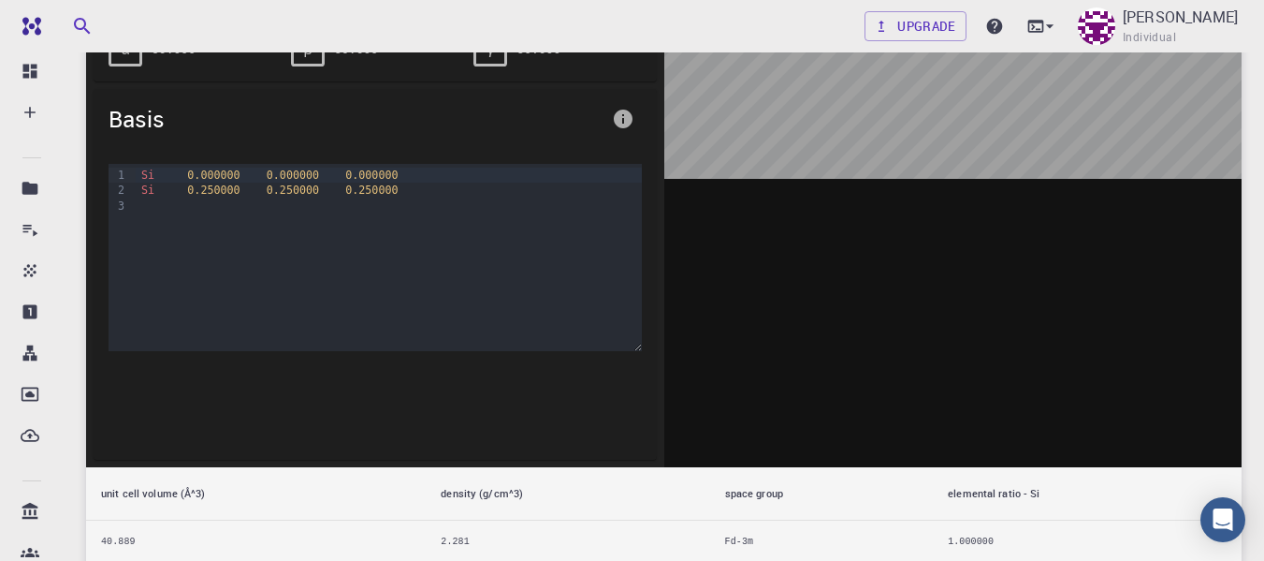
click at [930, 295] on div at bounding box center [953, 176] width 578 height 582
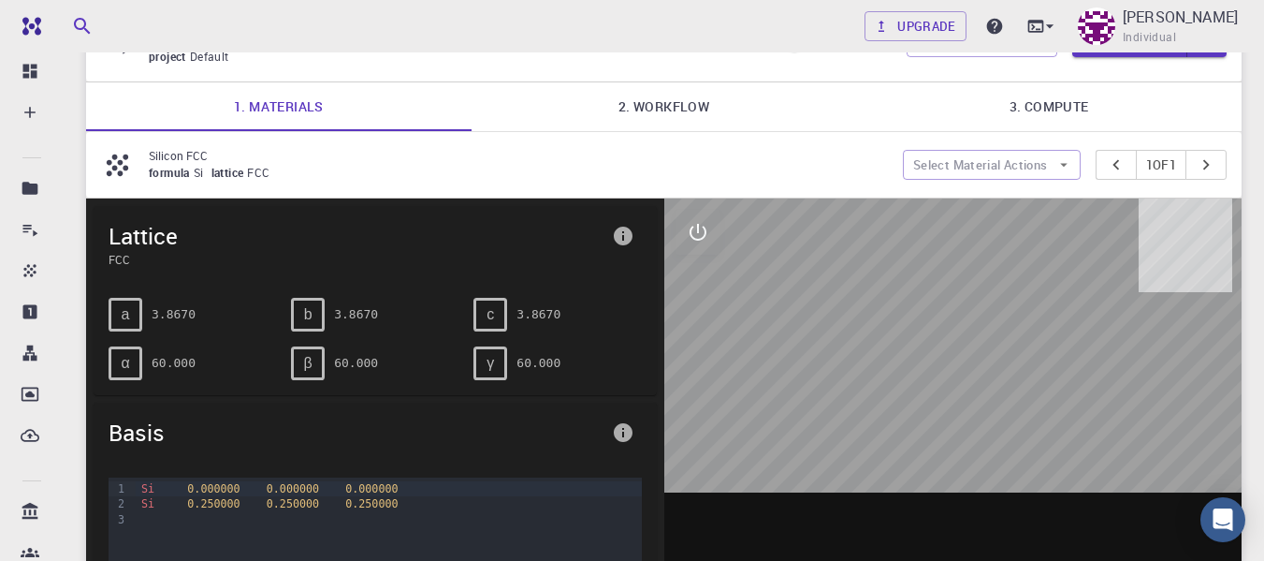
scroll to position [82, 0]
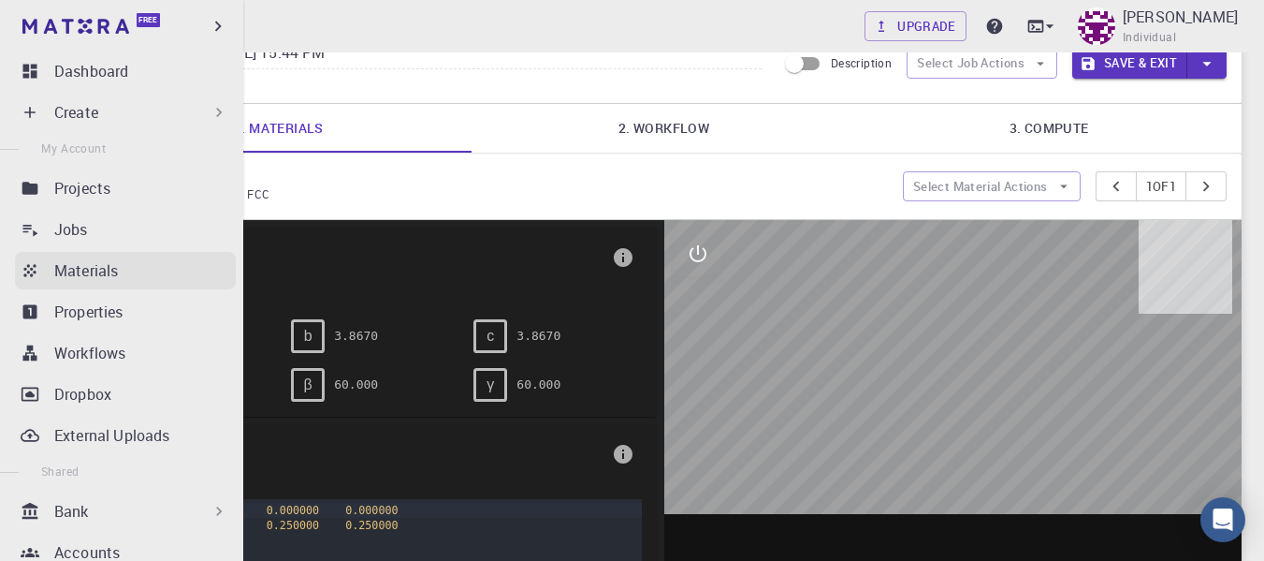
click at [79, 259] on p "Materials" at bounding box center [86, 270] width 64 height 22
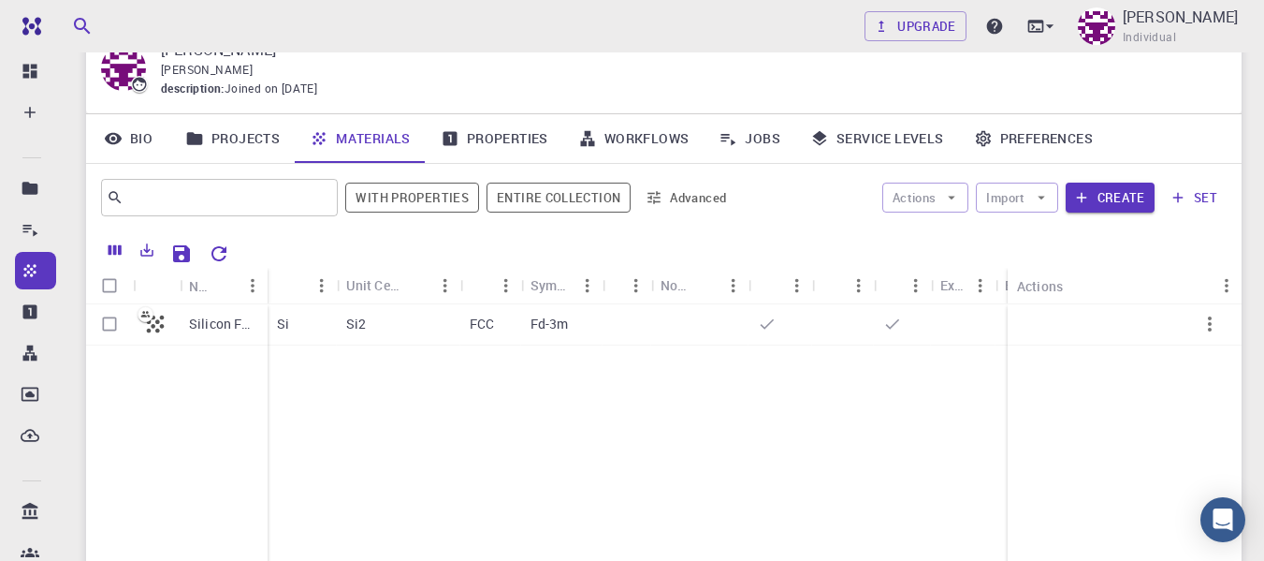
scroll to position [127, 0]
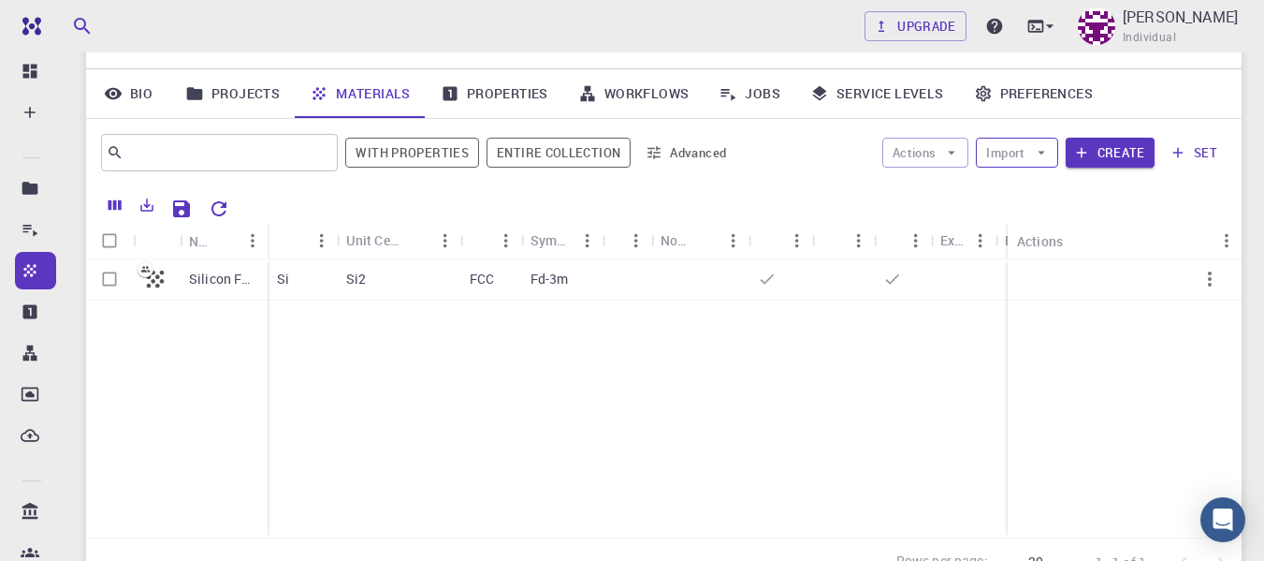
click at [1015, 158] on button "Import" at bounding box center [1016, 153] width 81 height 30
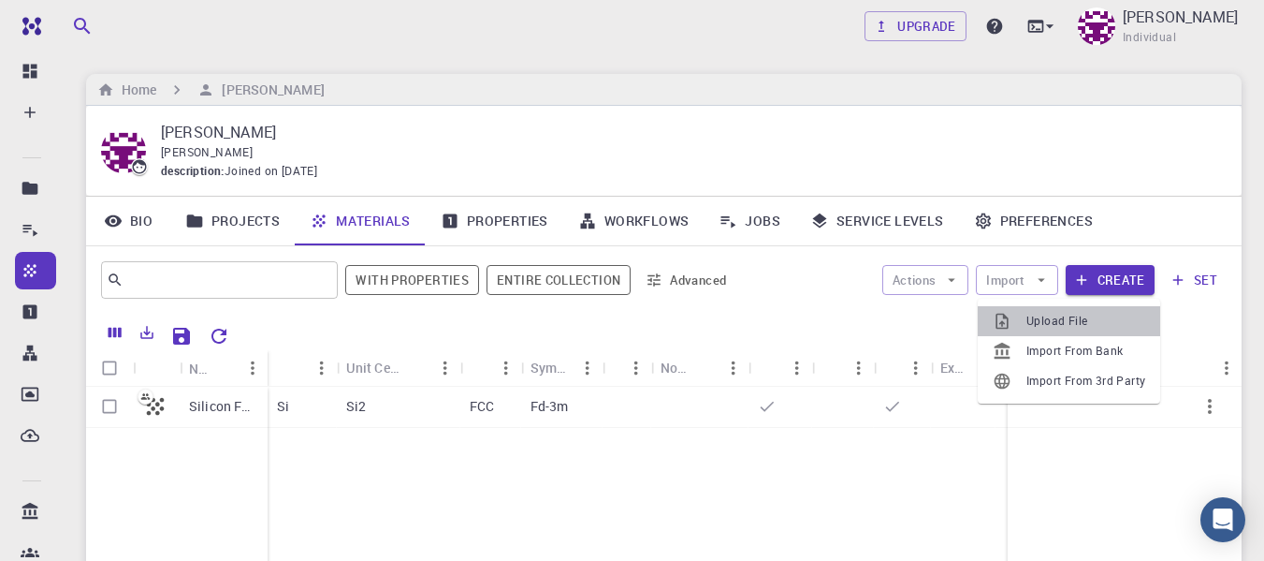
click at [1050, 317] on span "Upload File" at bounding box center [1086, 321] width 119 height 19
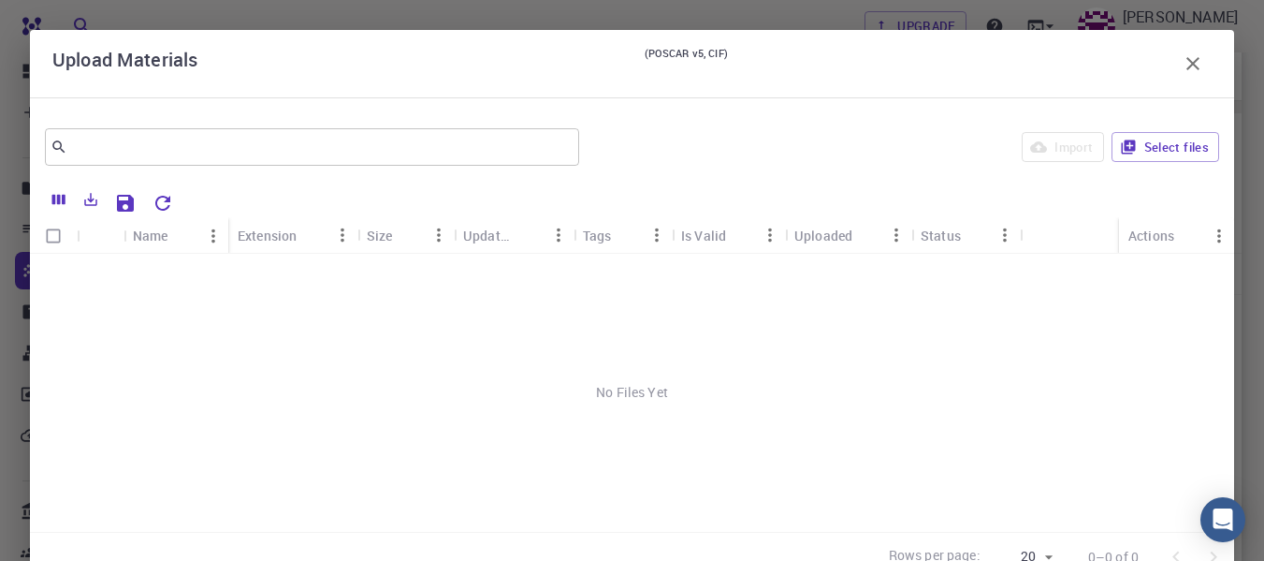
scroll to position [185, 0]
click at [1183, 132] on button "Select files" at bounding box center [1166, 147] width 108 height 30
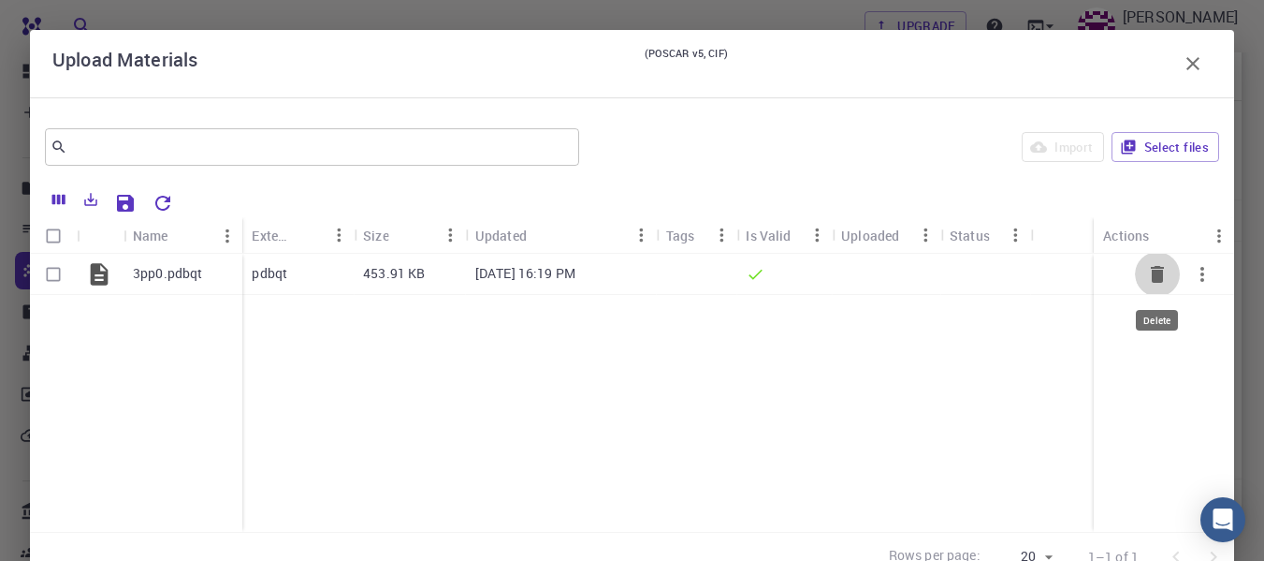
click at [1155, 266] on icon "Delete" at bounding box center [1157, 274] width 13 height 17
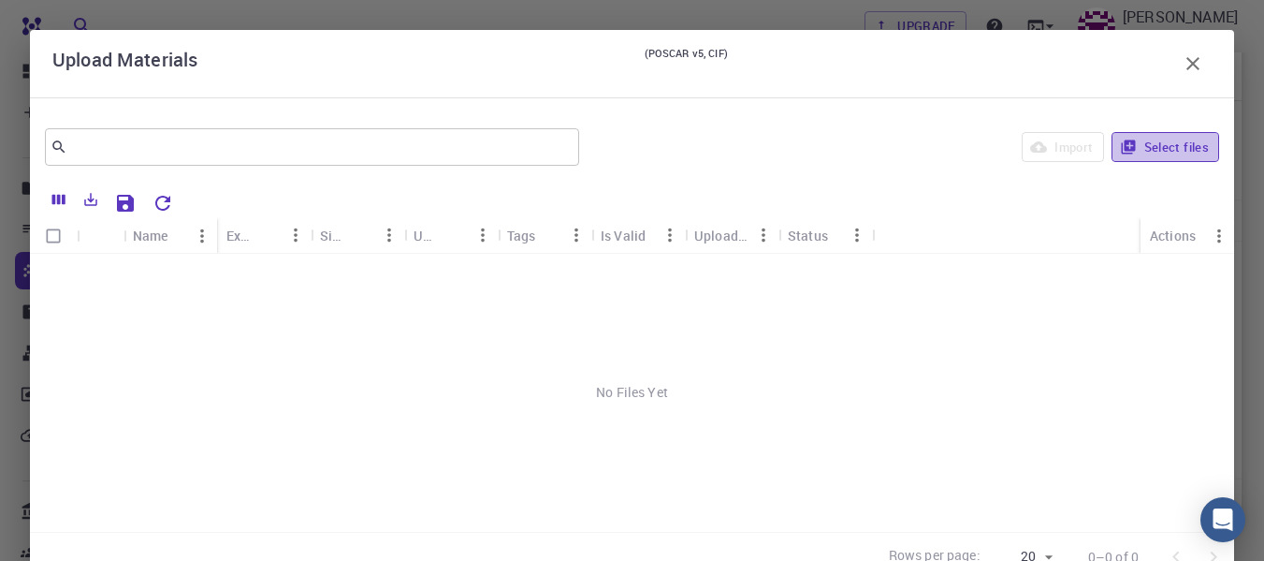
click at [1151, 132] on button "Select files" at bounding box center [1166, 147] width 108 height 30
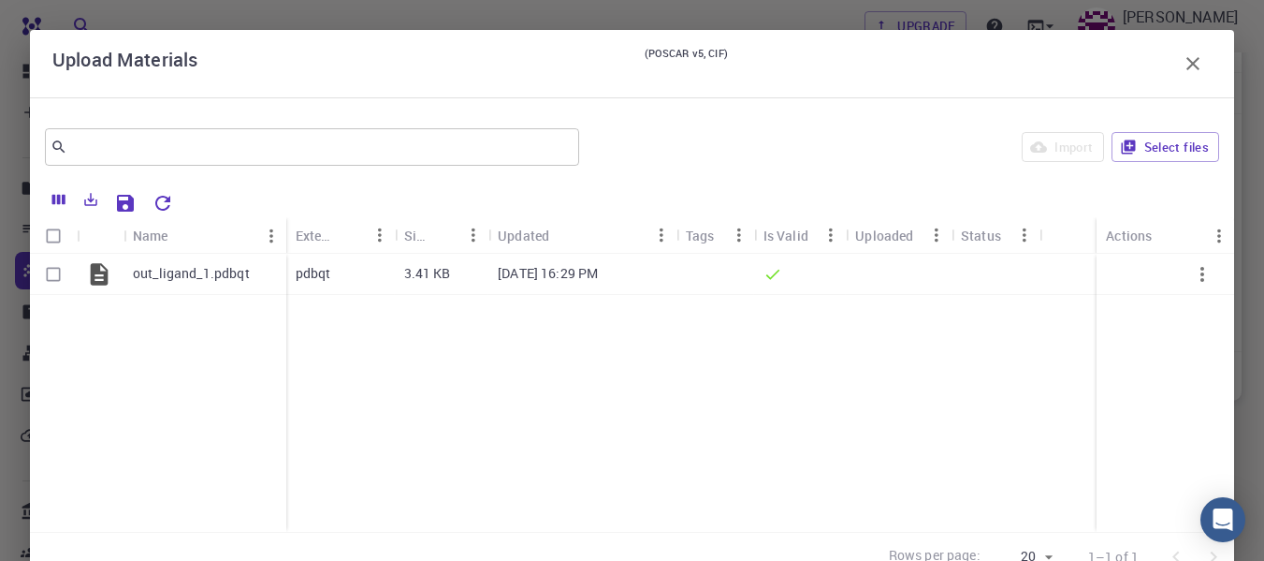
scroll to position [28, 0]
click at [52, 292] on input "Select row" at bounding box center [54, 274] width 36 height 36
checkbox input "true"
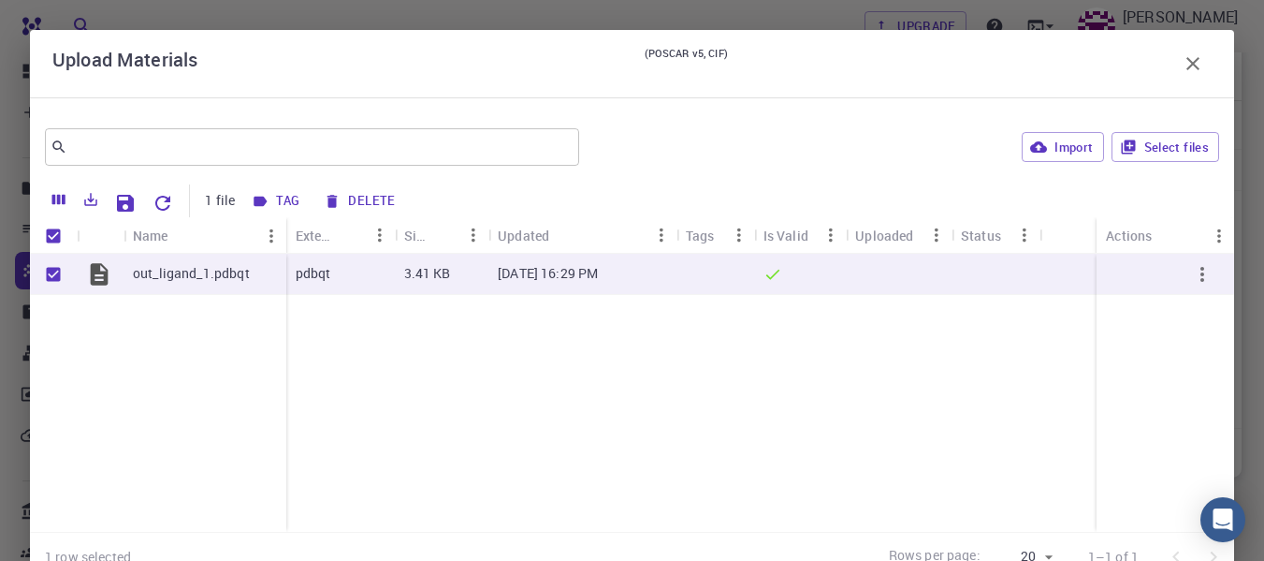
scroll to position [93, 0]
click at [1190, 70] on icon "button" at bounding box center [1193, 63] width 13 height 13
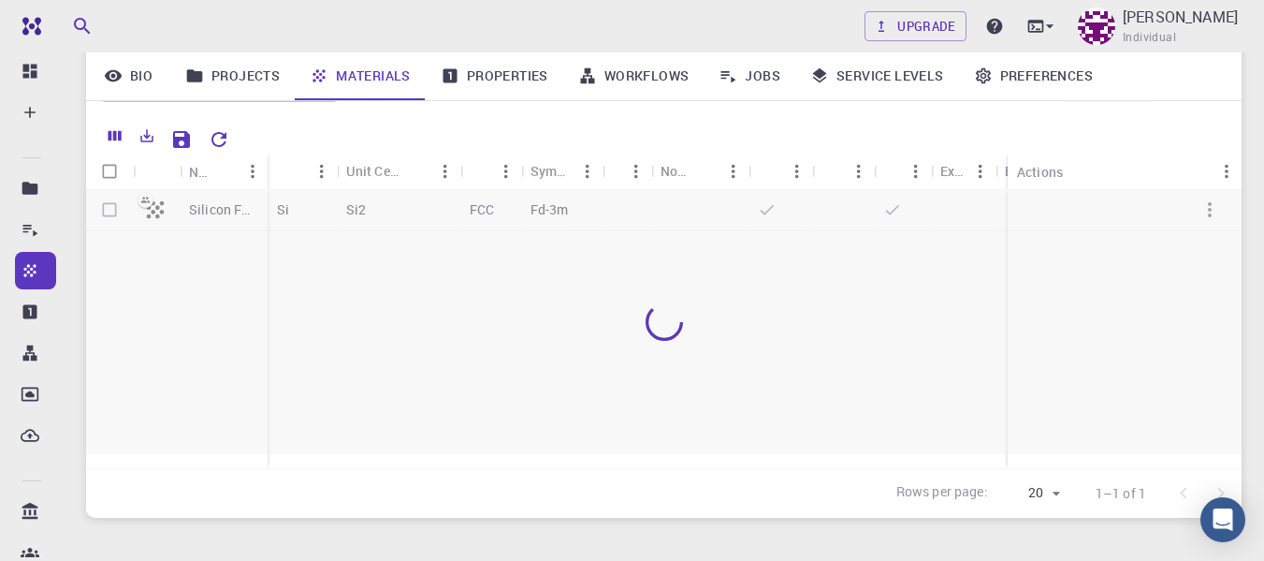
scroll to position [211, 0]
